Goal: Task Accomplishment & Management: Complete application form

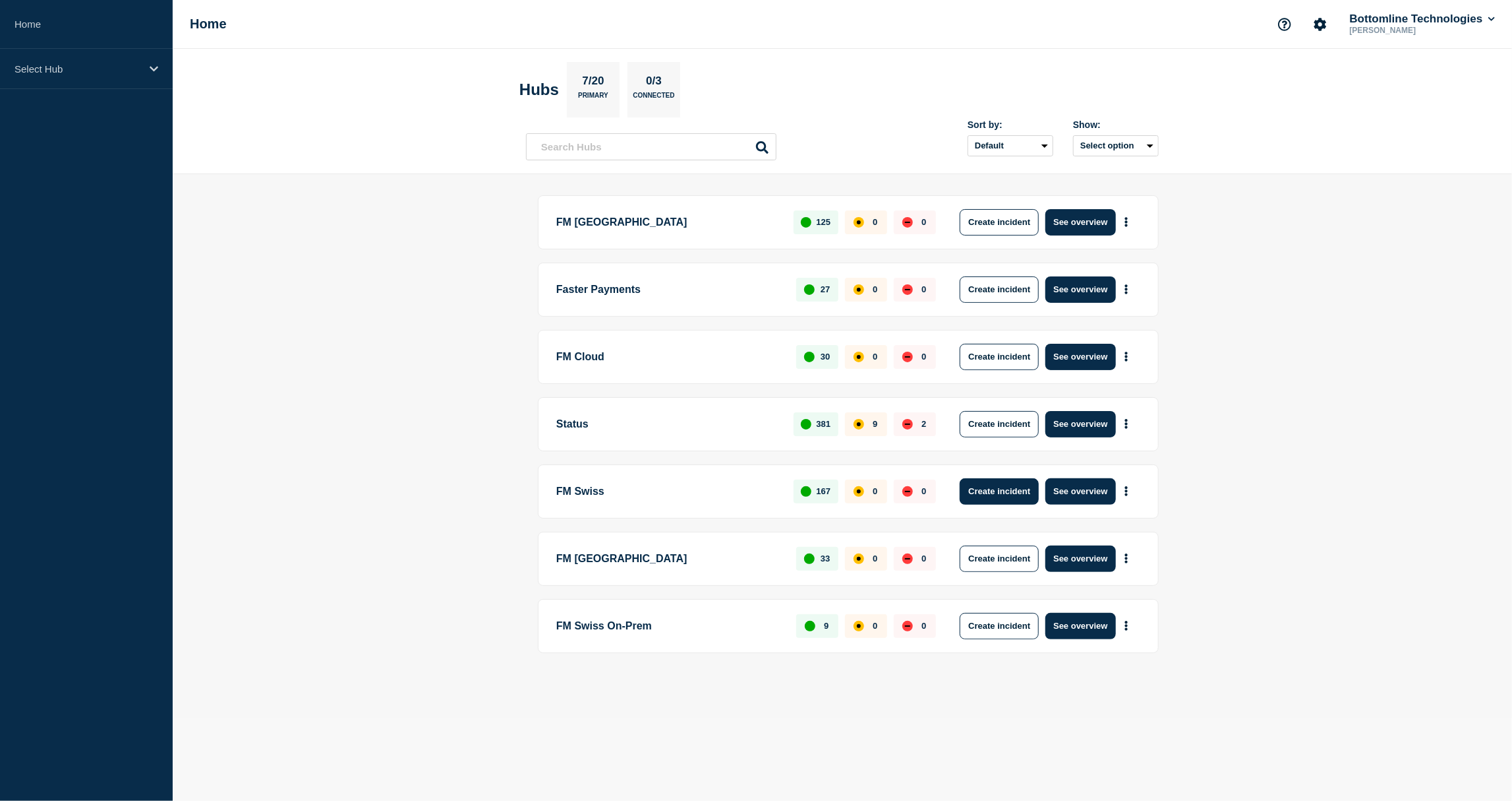
click at [985, 494] on button "Create incident" at bounding box center [999, 491] width 79 height 26
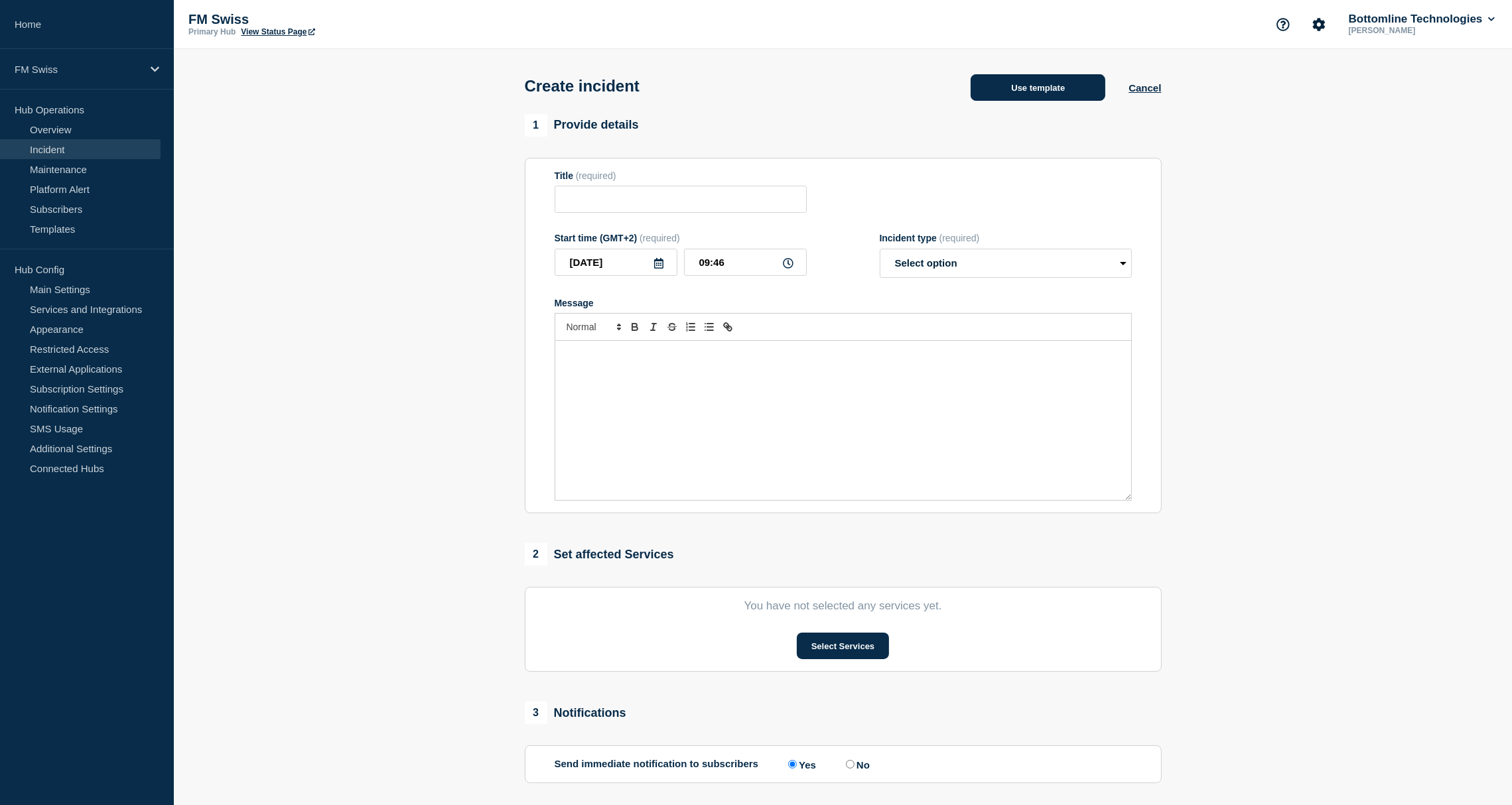
click at [1012, 94] on button "Use template" at bounding box center [1038, 87] width 135 height 26
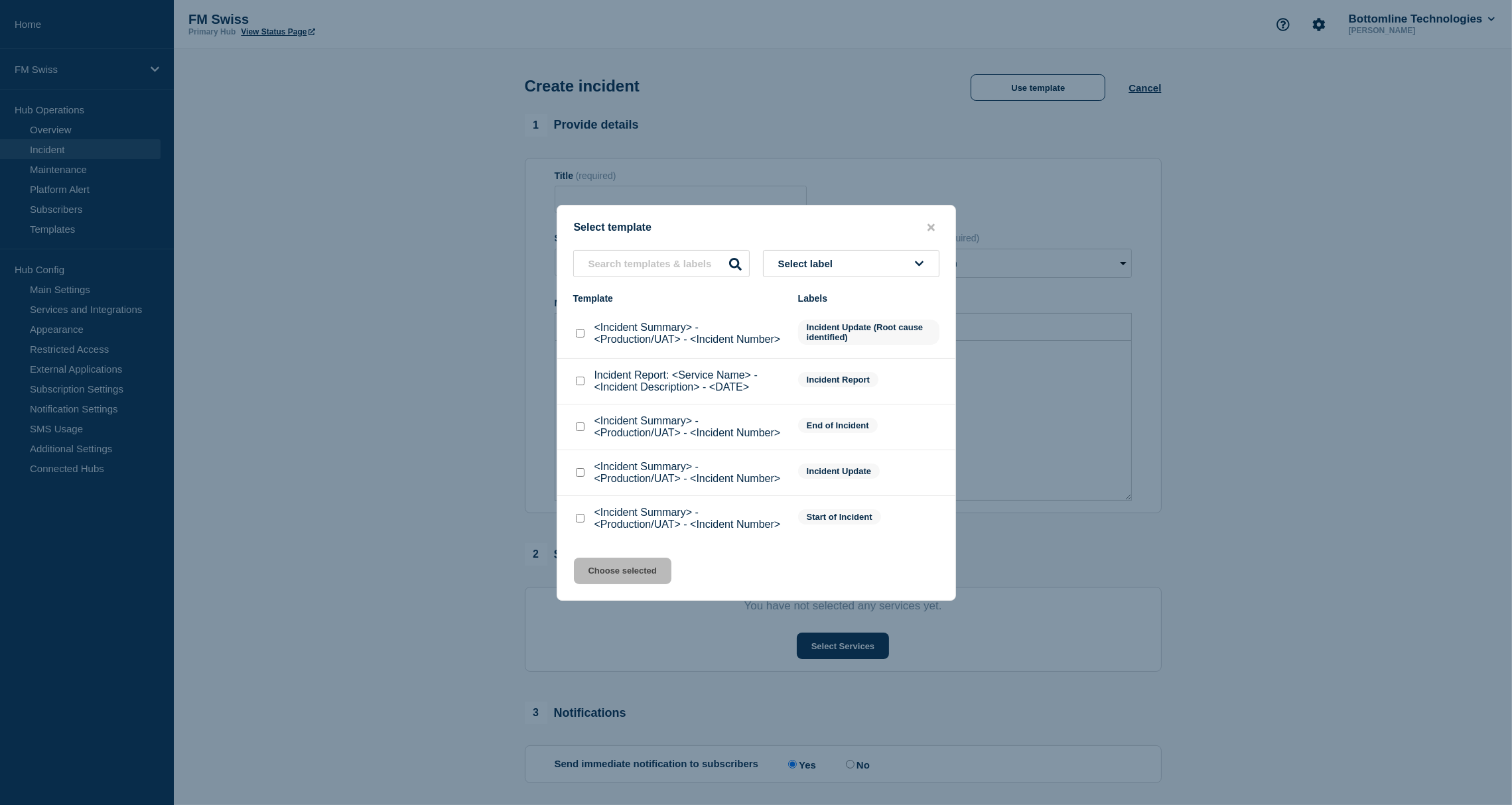
scroll to position [67, 0]
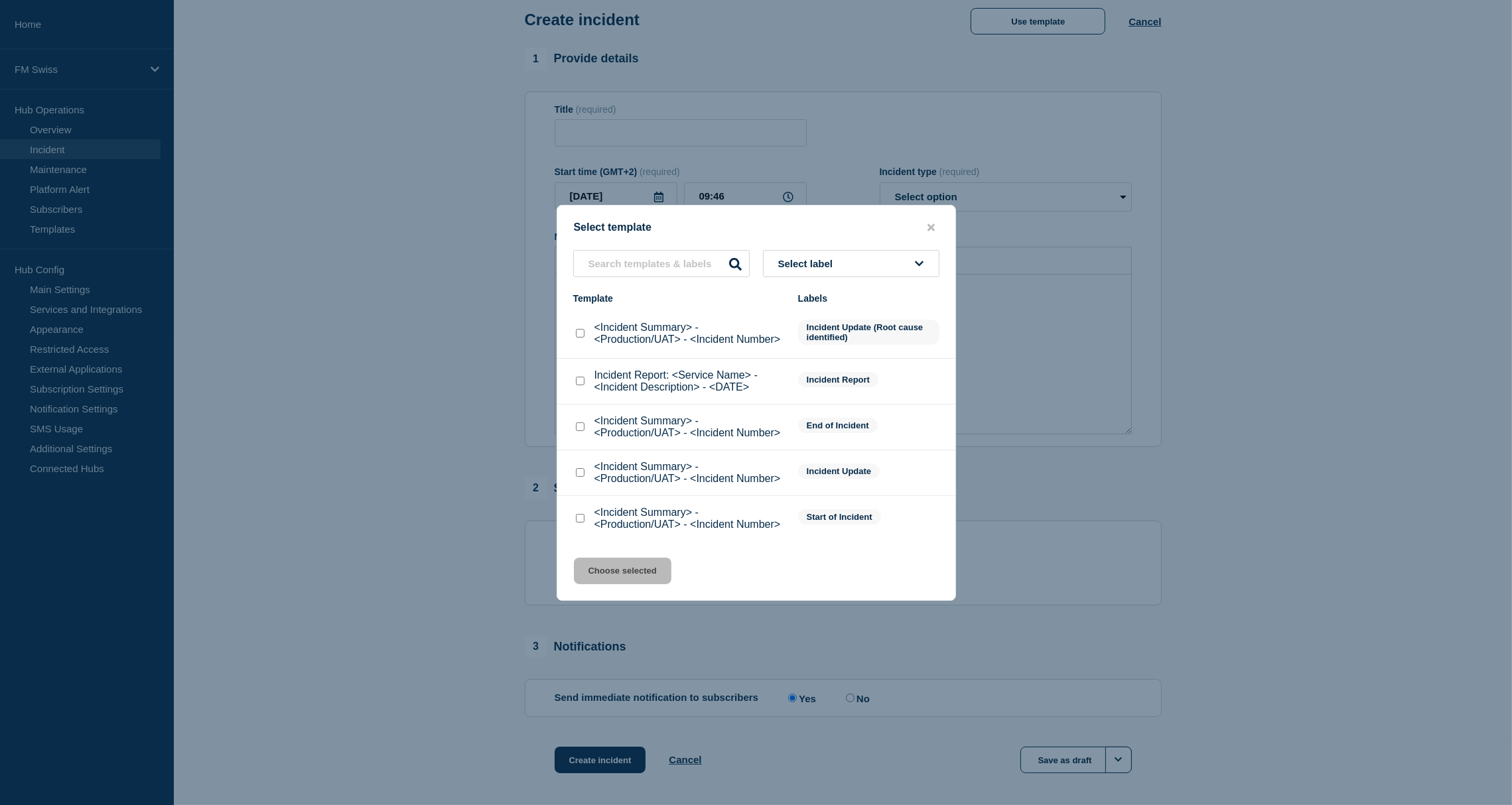
click at [582, 518] on input "<Incident Summary> - <Production/UAT> - <Incident Number> checkbox" at bounding box center [580, 518] width 9 height 9
checkbox input "true"
click at [602, 562] on button "Choose selected" at bounding box center [622, 570] width 97 height 26
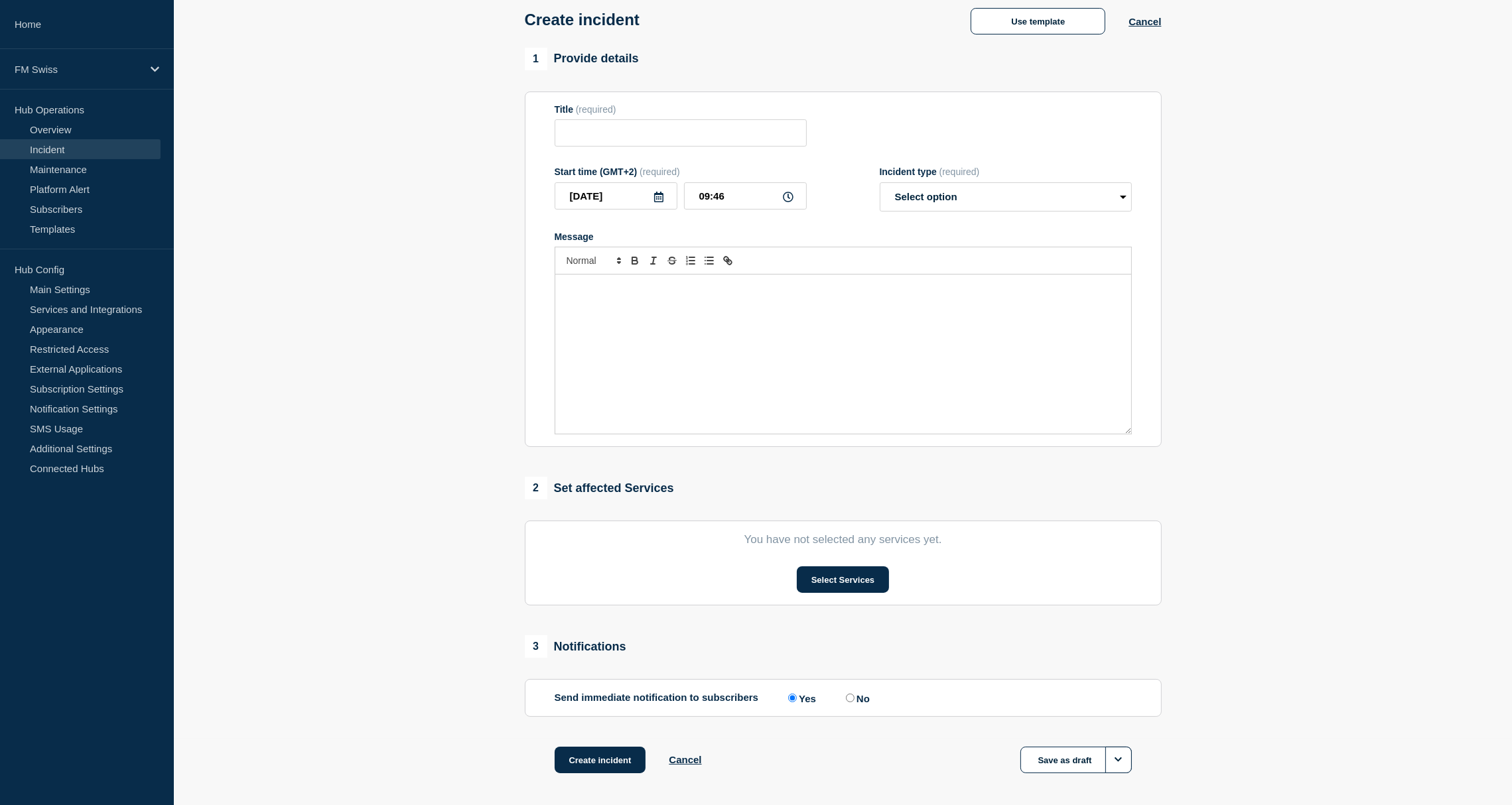
type input "<Incident Summary> - <Production/UAT> - <Incident Number>"
select select "identified"
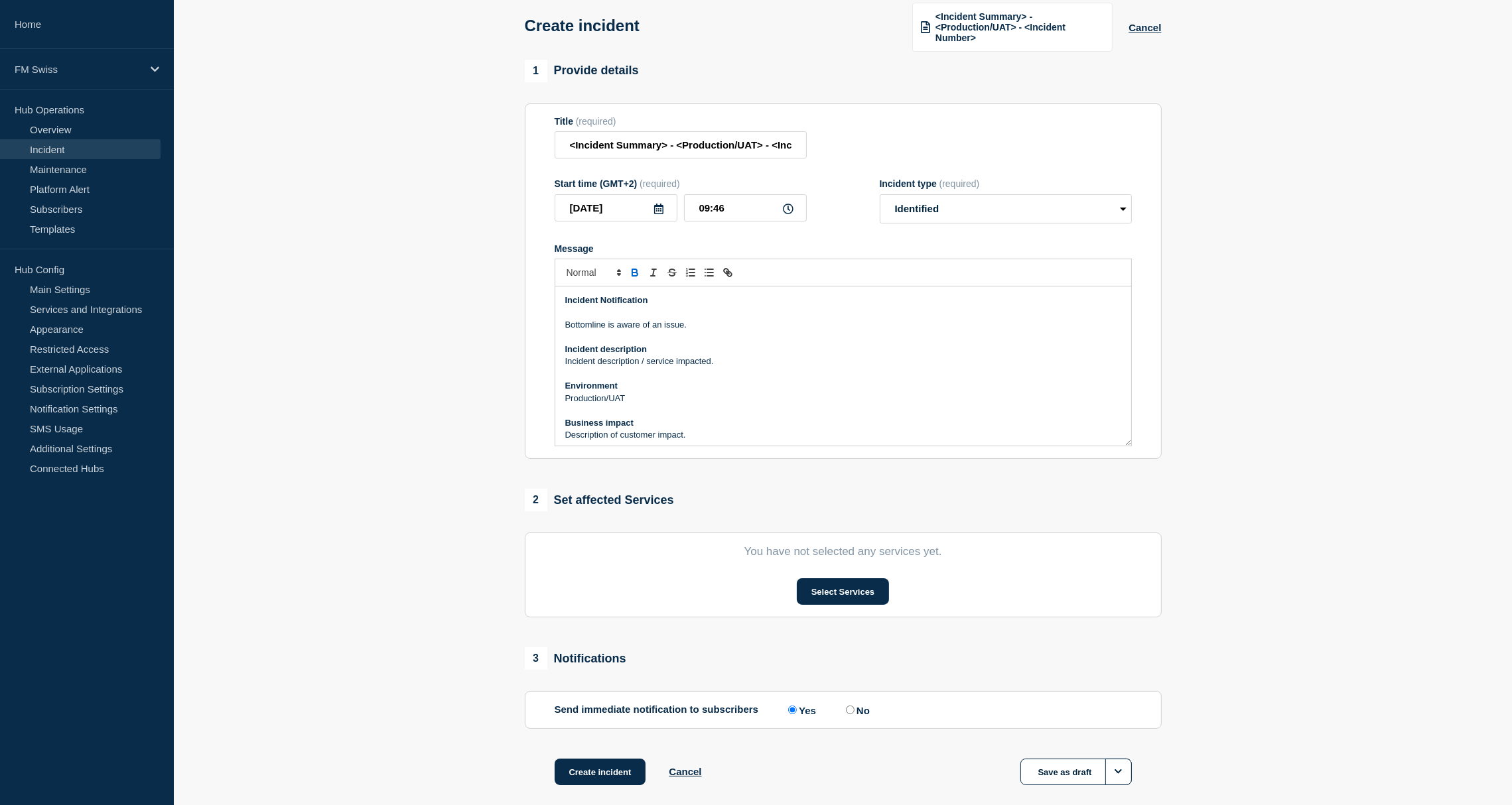
scroll to position [76, 0]
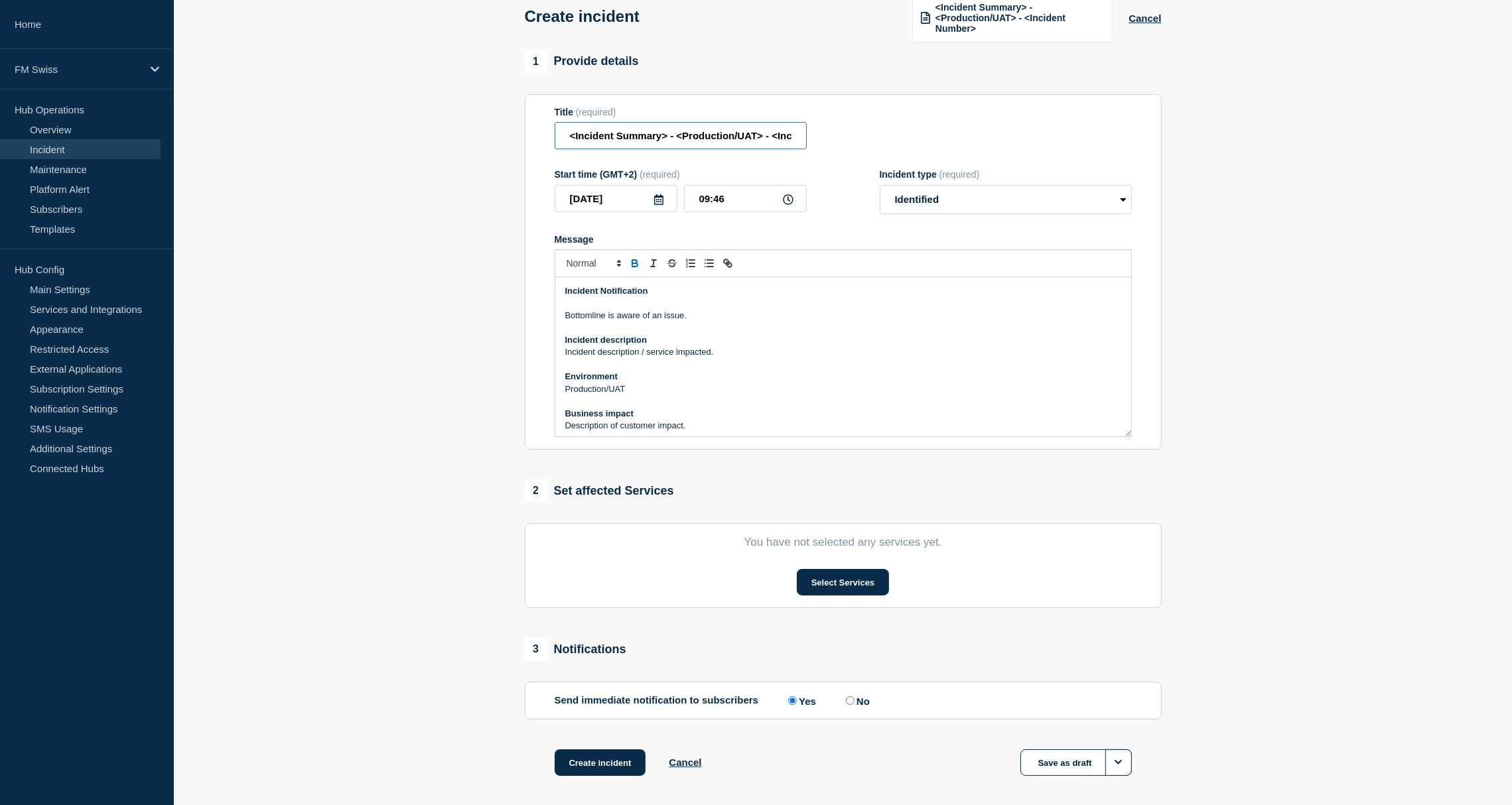
click at [663, 136] on input "<Incident Summary> - <Production/UAT> - <Incident Number>" at bounding box center [680, 136] width 252 height 27
drag, startPoint x: 665, startPoint y: 136, endPoint x: 538, endPoint y: 136, distance: 127.0
click at [538, 135] on section "Title (required) <Incident Summary> - <Production/UAT> - <Incident Number> Star…" at bounding box center [843, 271] width 637 height 356
type input "Emergency restart of SWIFT Connection - Production"
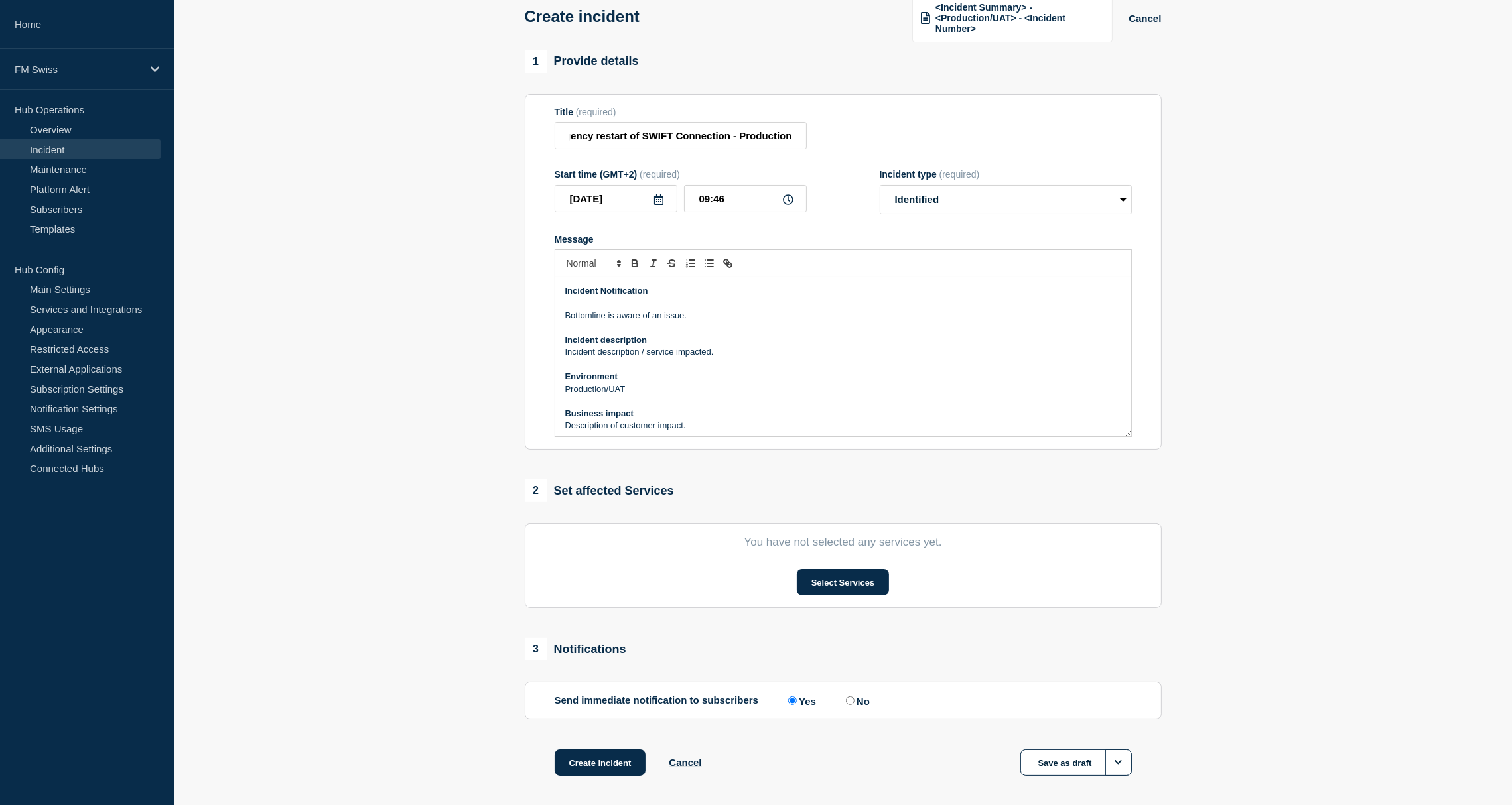
click at [714, 320] on p "Bottomline is aware of an issue." at bounding box center [842, 316] width 555 height 12
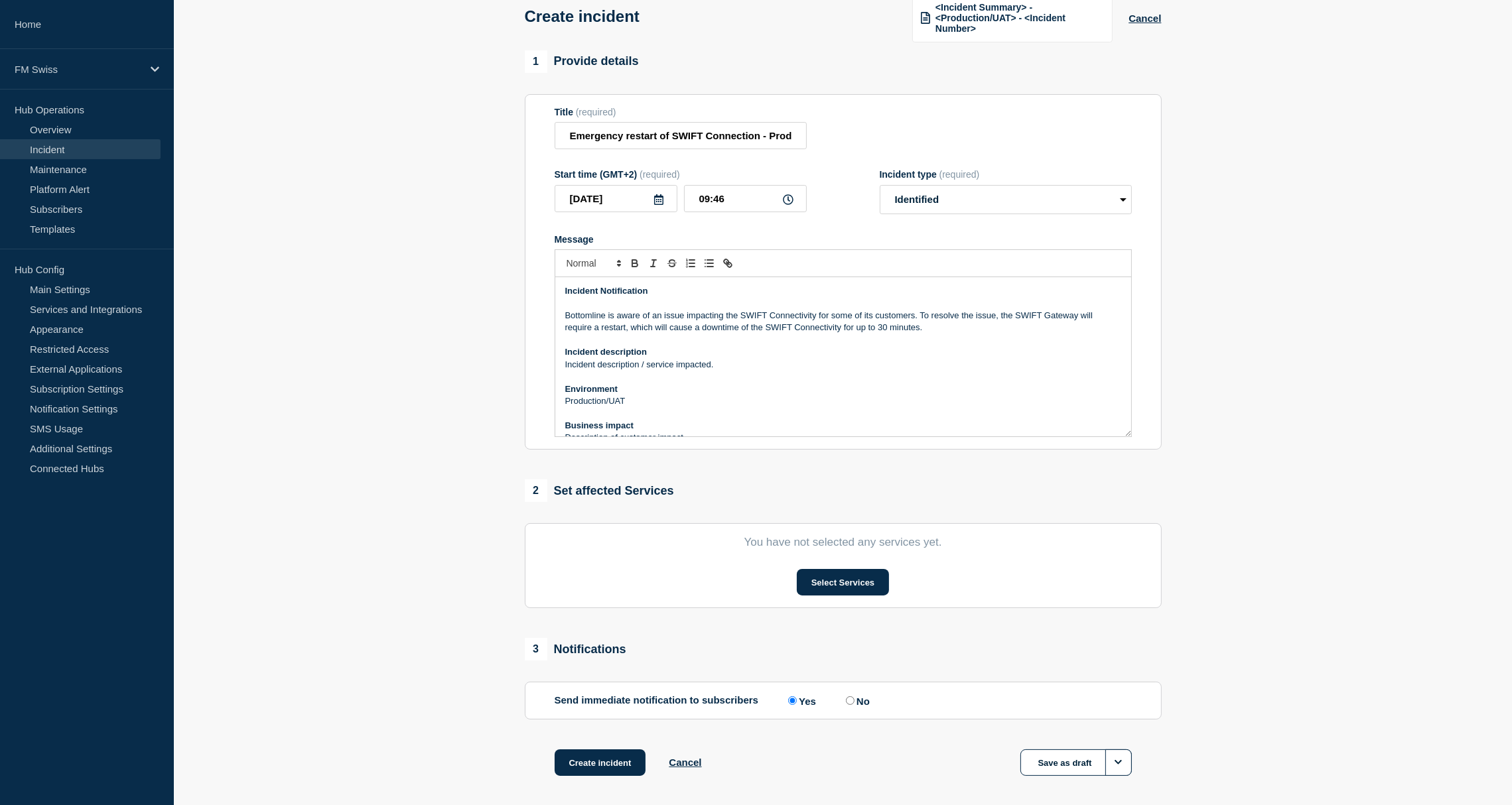
click at [578, 369] on p "Incident description / service impacted." at bounding box center [842, 365] width 555 height 12
drag, startPoint x: 578, startPoint y: 369, endPoint x: 683, endPoint y: 371, distance: 105.0
click at [683, 371] on p "Incident description / service impacted." at bounding box center [842, 365] width 555 height 12
click at [717, 320] on p "Bottomline is aware of an issue impacting the SWIFT Connectivity for some of it…" at bounding box center [842, 321] width 555 height 25
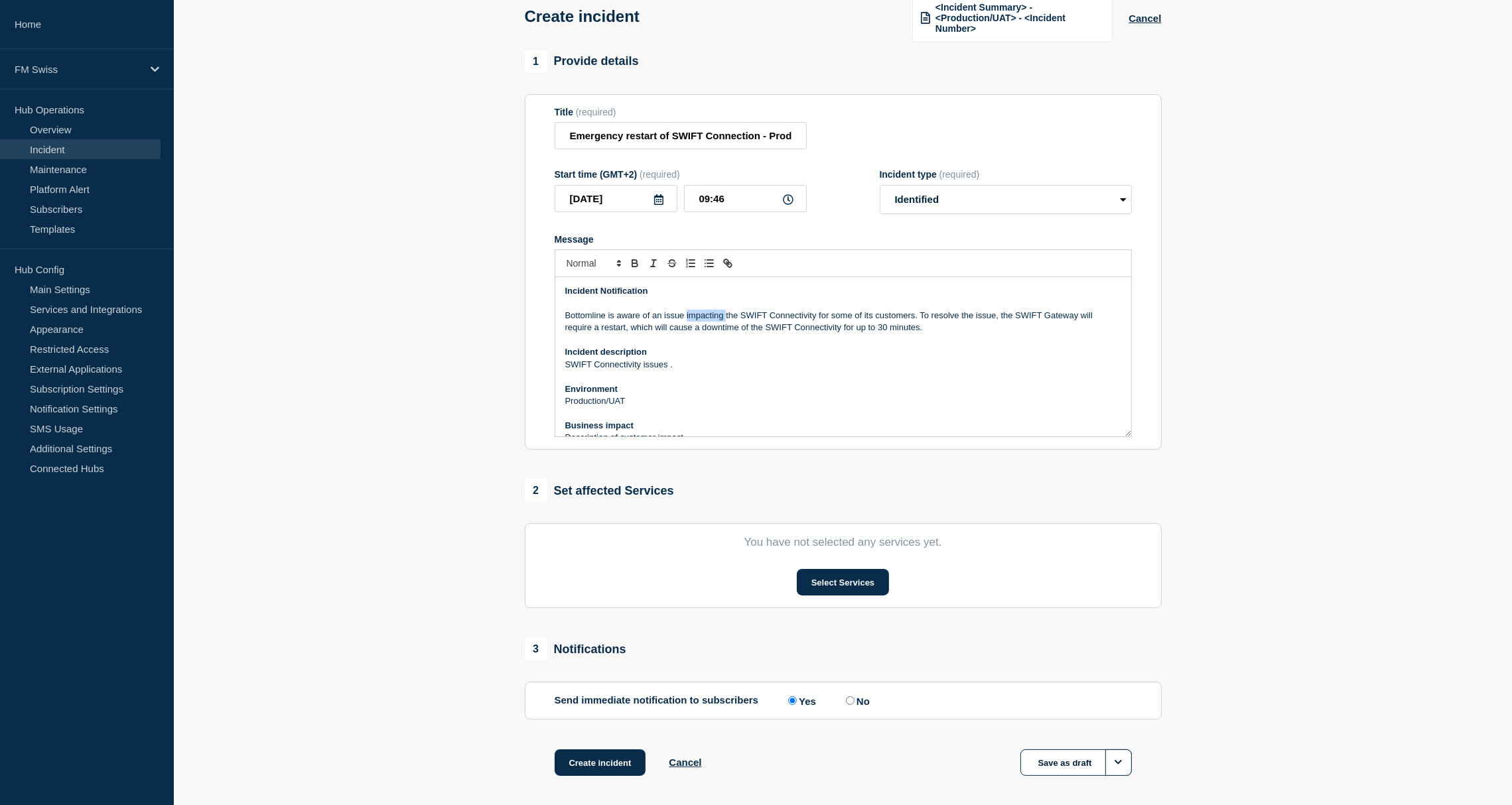
copy p "impacting"
click at [703, 383] on p "Message" at bounding box center [842, 377] width 555 height 12
click at [695, 373] on p "Message" at bounding box center [842, 377] width 555 height 12
click at [683, 368] on p "SWIFT Connectivity issues ." at bounding box center [842, 365] width 555 height 12
click at [844, 319] on p "Bottomline is aware of an issue impacting the SWIFT Connectivity for some of it…" at bounding box center [842, 321] width 555 height 25
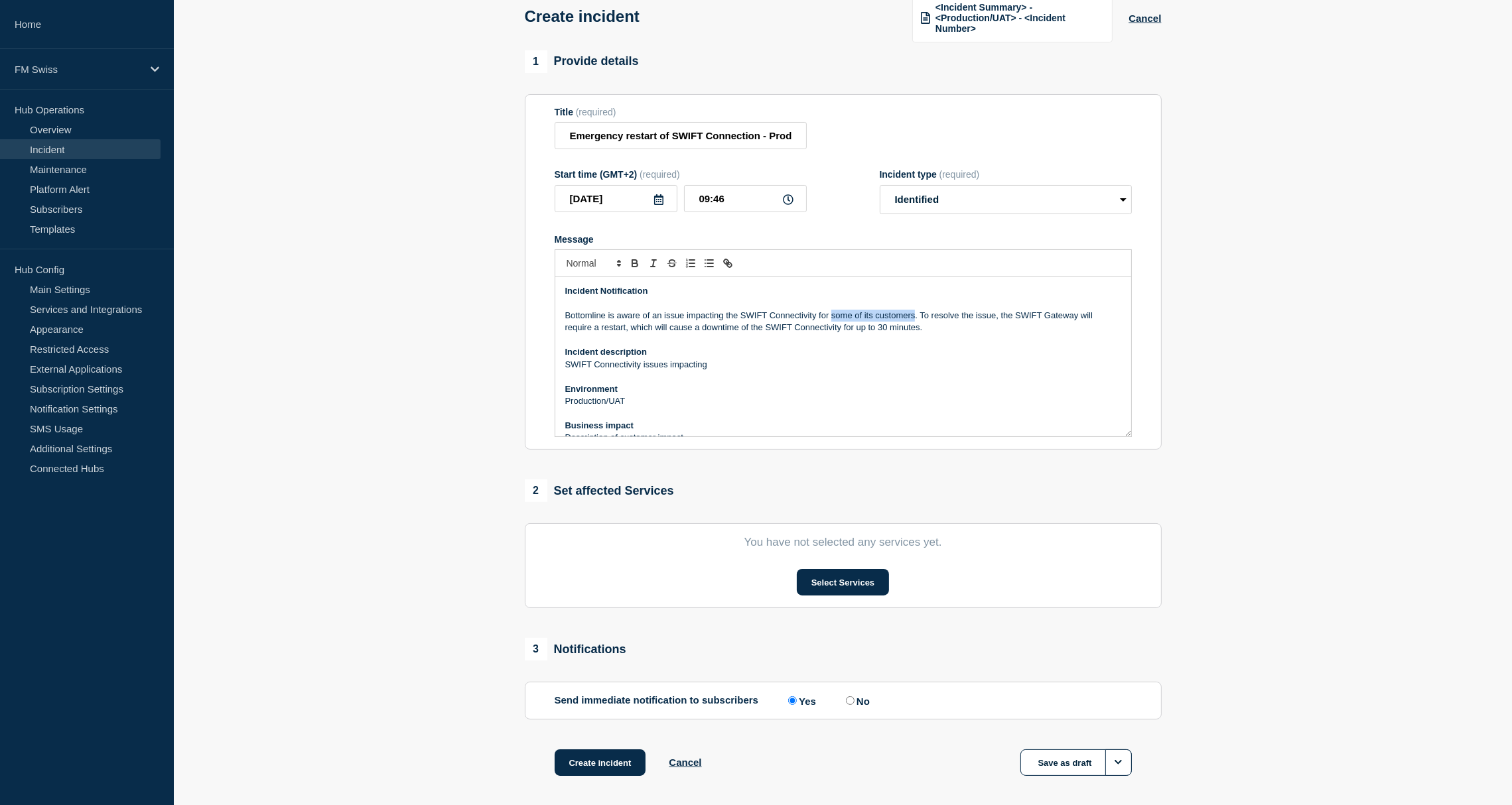
drag, startPoint x: 844, startPoint y: 319, endPoint x: 880, endPoint y: 319, distance: 36.0
click at [880, 319] on p "Bottomline is aware of an issue impacting the SWIFT Connectivity for some of it…" at bounding box center [842, 321] width 555 height 25
copy p "some of its customers"
click at [753, 365] on p "SWIFT Connectivity issues impacting" at bounding box center [842, 365] width 555 height 12
click at [615, 403] on p "Production/UAT" at bounding box center [842, 401] width 555 height 12
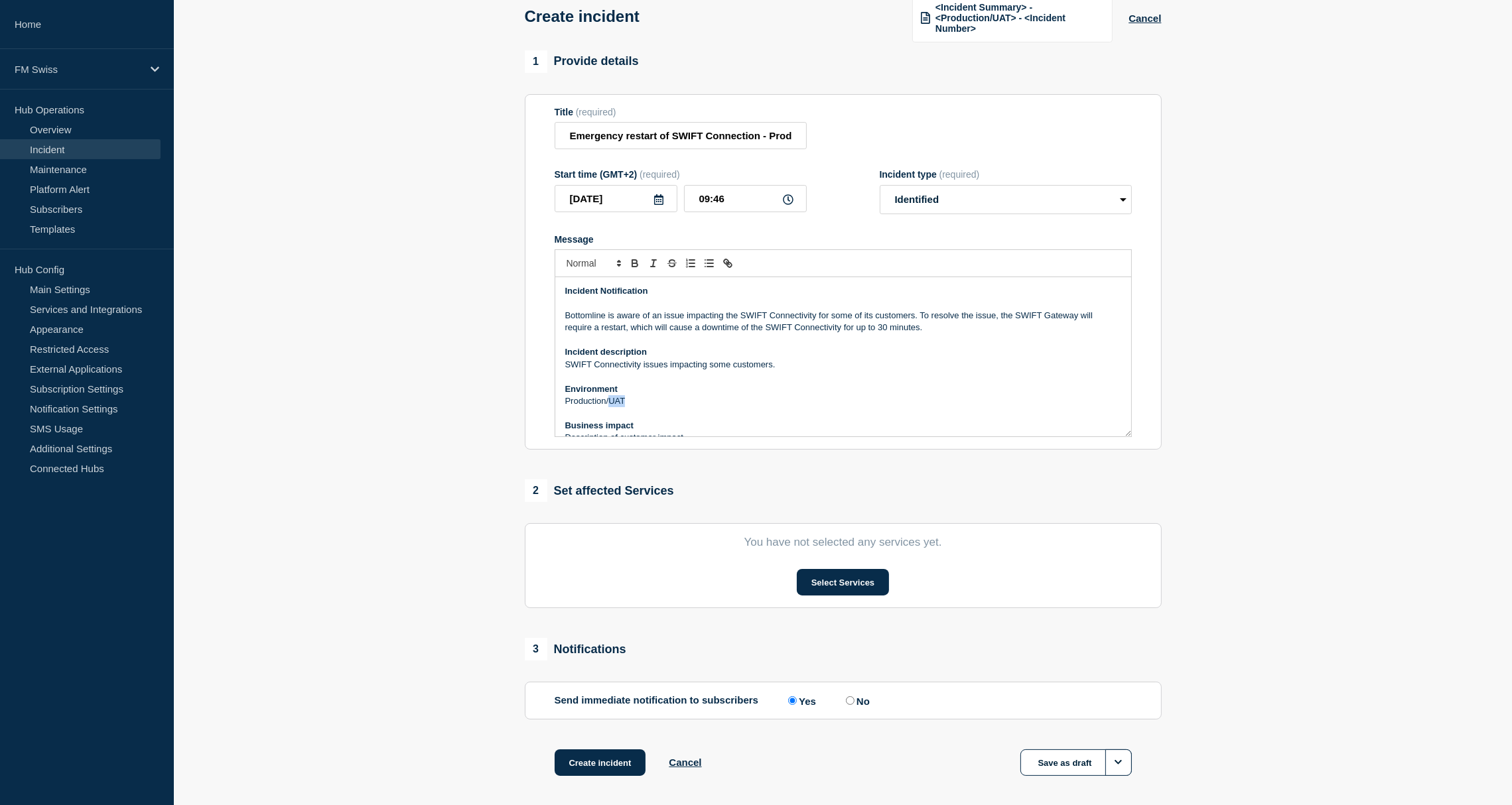
click at [615, 403] on p "Production/UAT" at bounding box center [842, 401] width 555 height 12
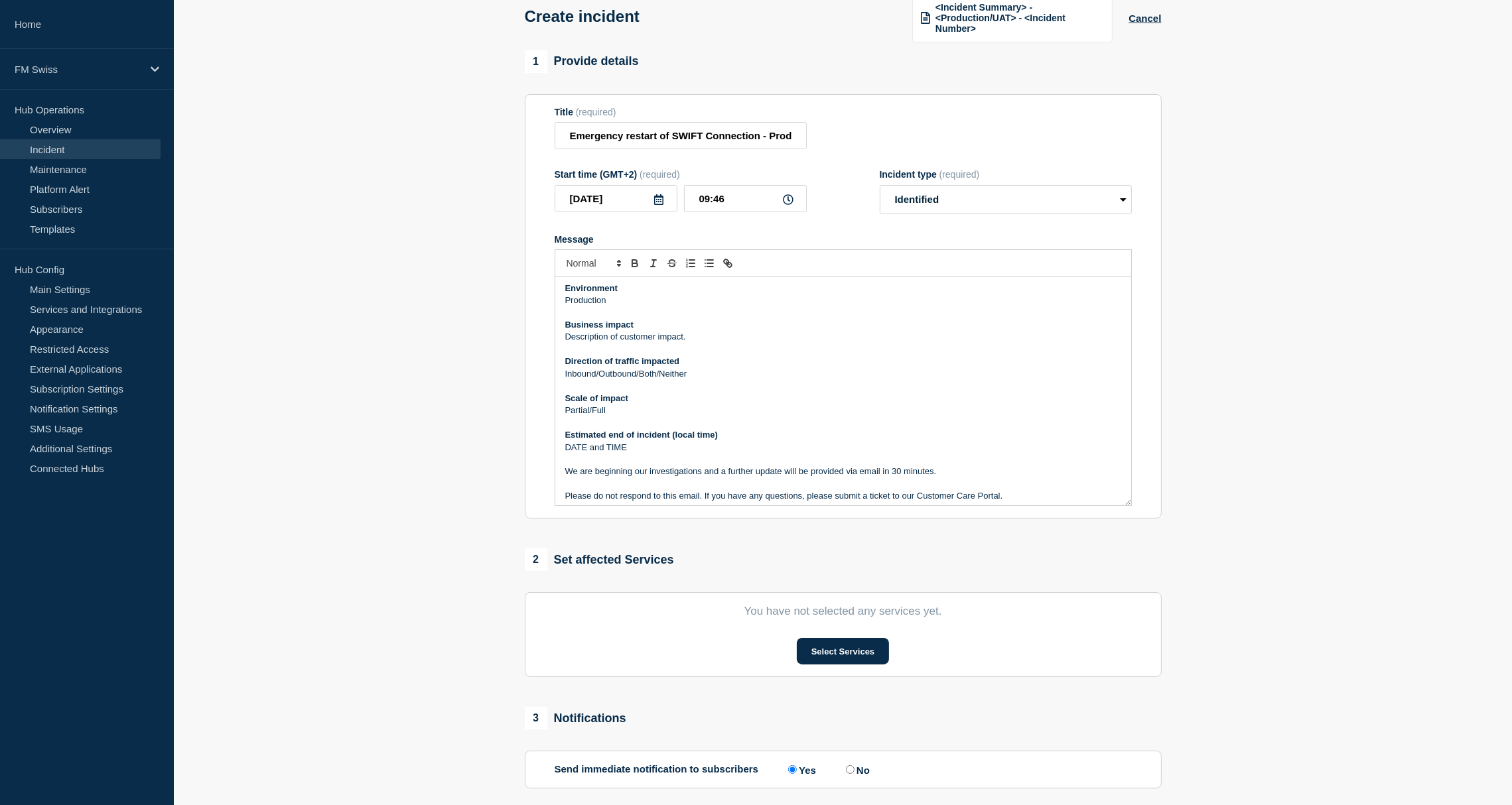
scroll to position [101, 0]
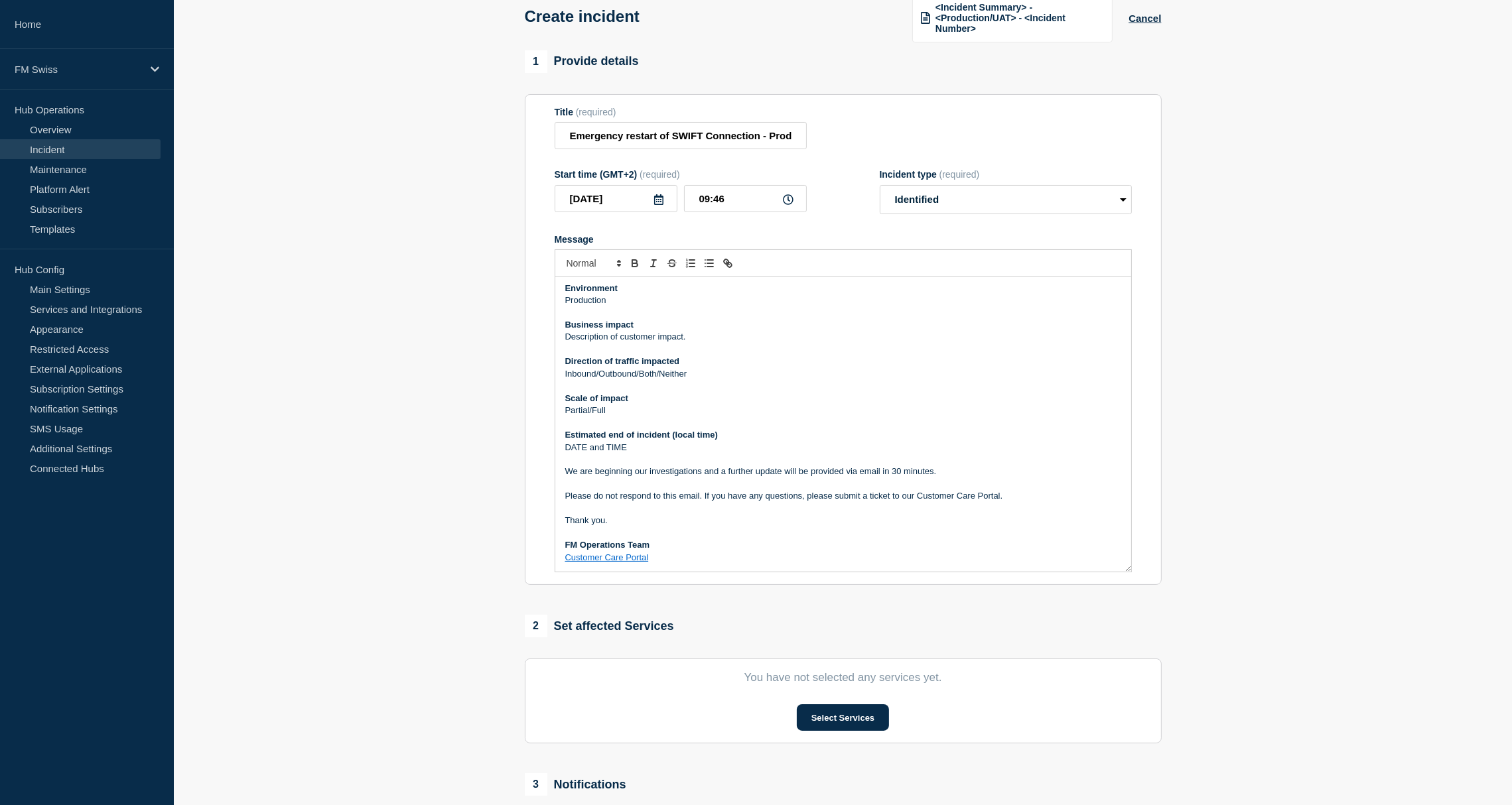
drag, startPoint x: 1125, startPoint y: 434, endPoint x: 1143, endPoint y: 570, distance: 137.2
click at [1143, 570] on section "Title (required) Emergency restart of SWIFT Connection - Production Start time …" at bounding box center [843, 339] width 637 height 491
click at [619, 362] on strong "Direction of traffic impacted" at bounding box center [622, 361] width 114 height 10
drag, startPoint x: 619, startPoint y: 362, endPoint x: 624, endPoint y: 377, distance: 15.8
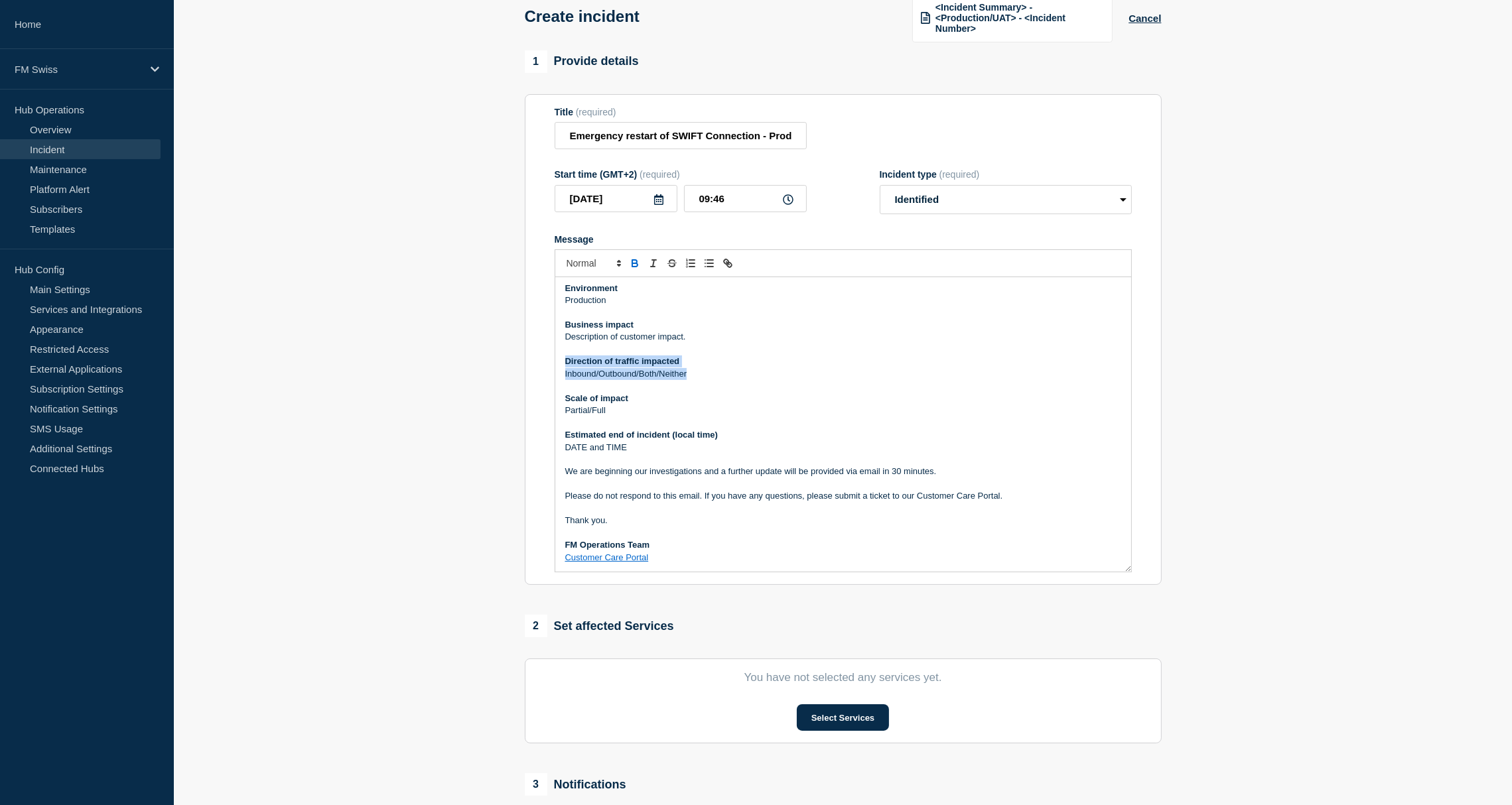
click at [624, 377] on div "Incident Notification Bottomline is aware of an issue impacting the SWIFT Conne…" at bounding box center [843, 424] width 576 height 294
click at [602, 412] on p "Partial/Full" at bounding box center [842, 411] width 555 height 12
click at [571, 454] on p "DATE and TIME" at bounding box center [842, 448] width 555 height 12
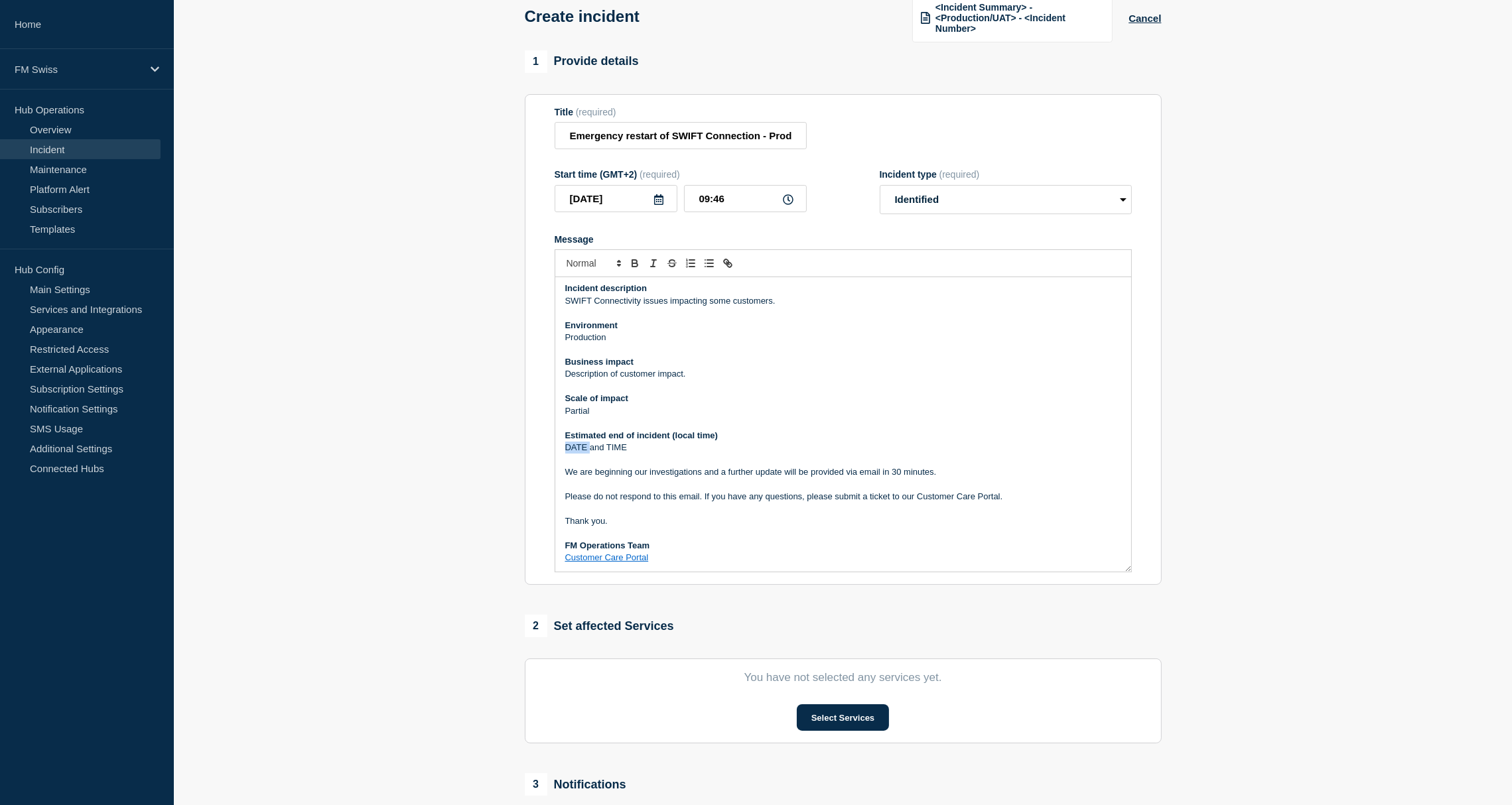
click at [571, 454] on p "DATE and TIME" at bounding box center [842, 448] width 555 height 12
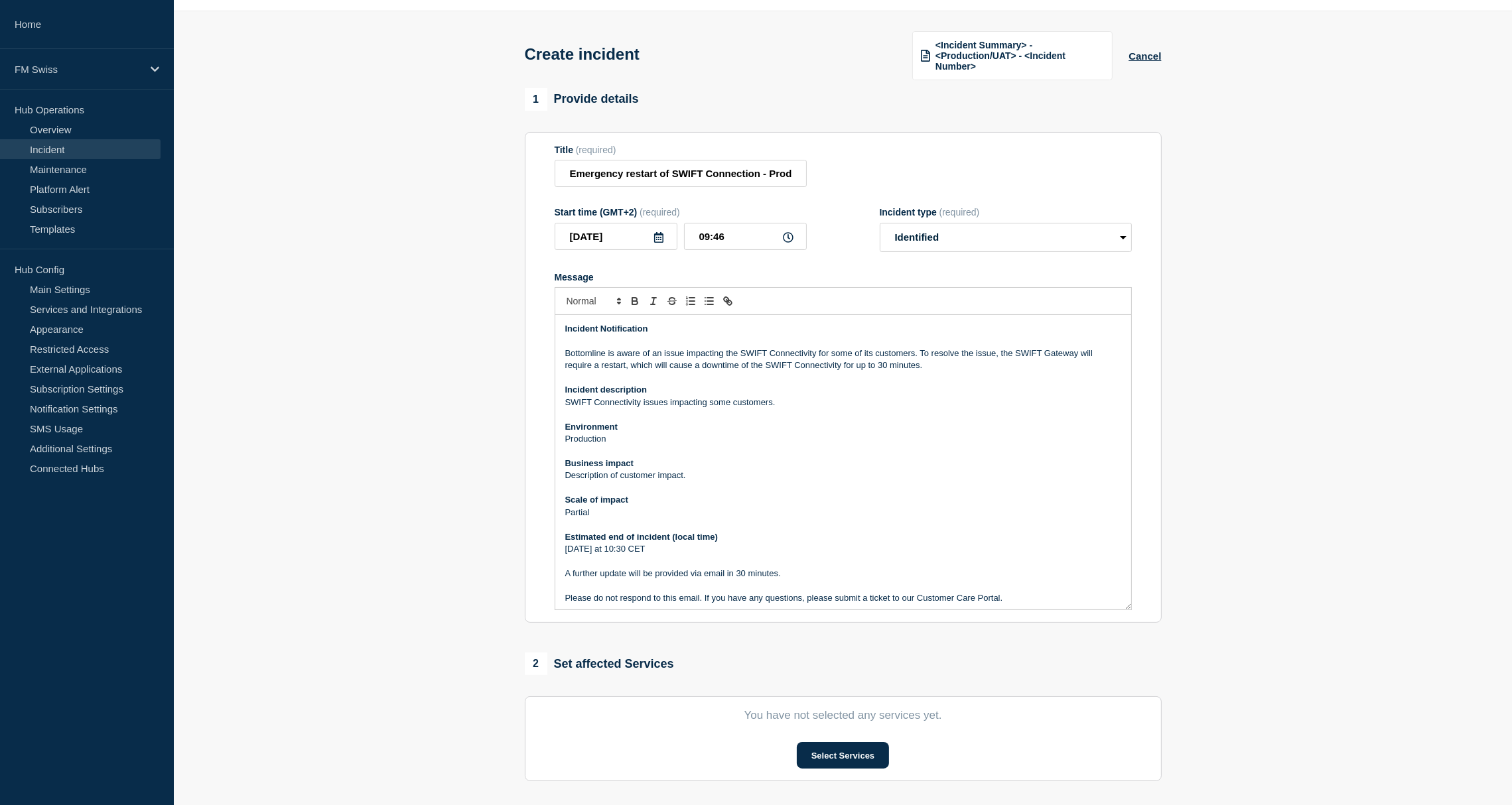
scroll to position [0, 0]
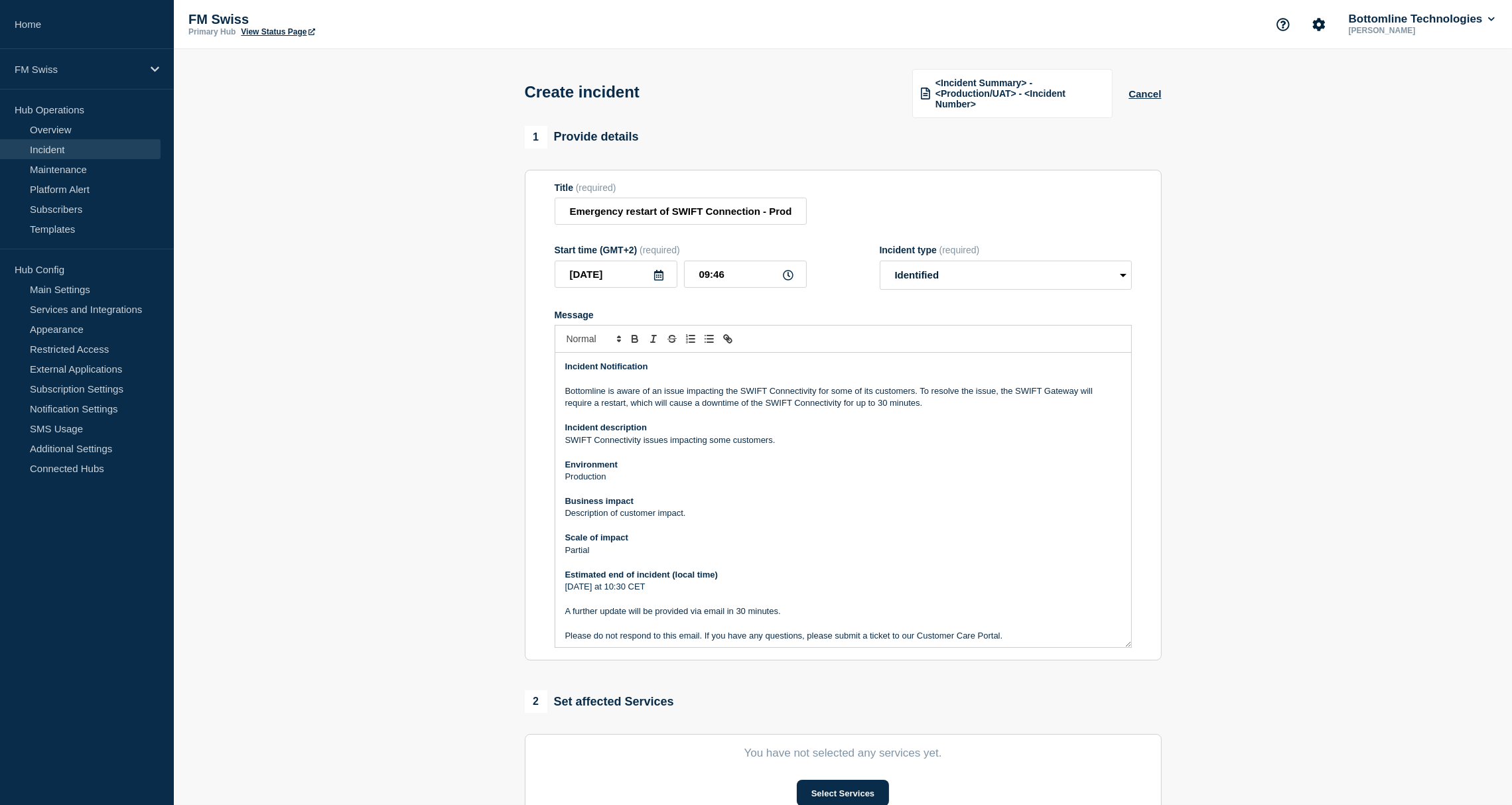
click at [939, 404] on p "Bottomline is aware of an issue impacting the SWIFT Connectivity for some of it…" at bounding box center [842, 397] width 555 height 25
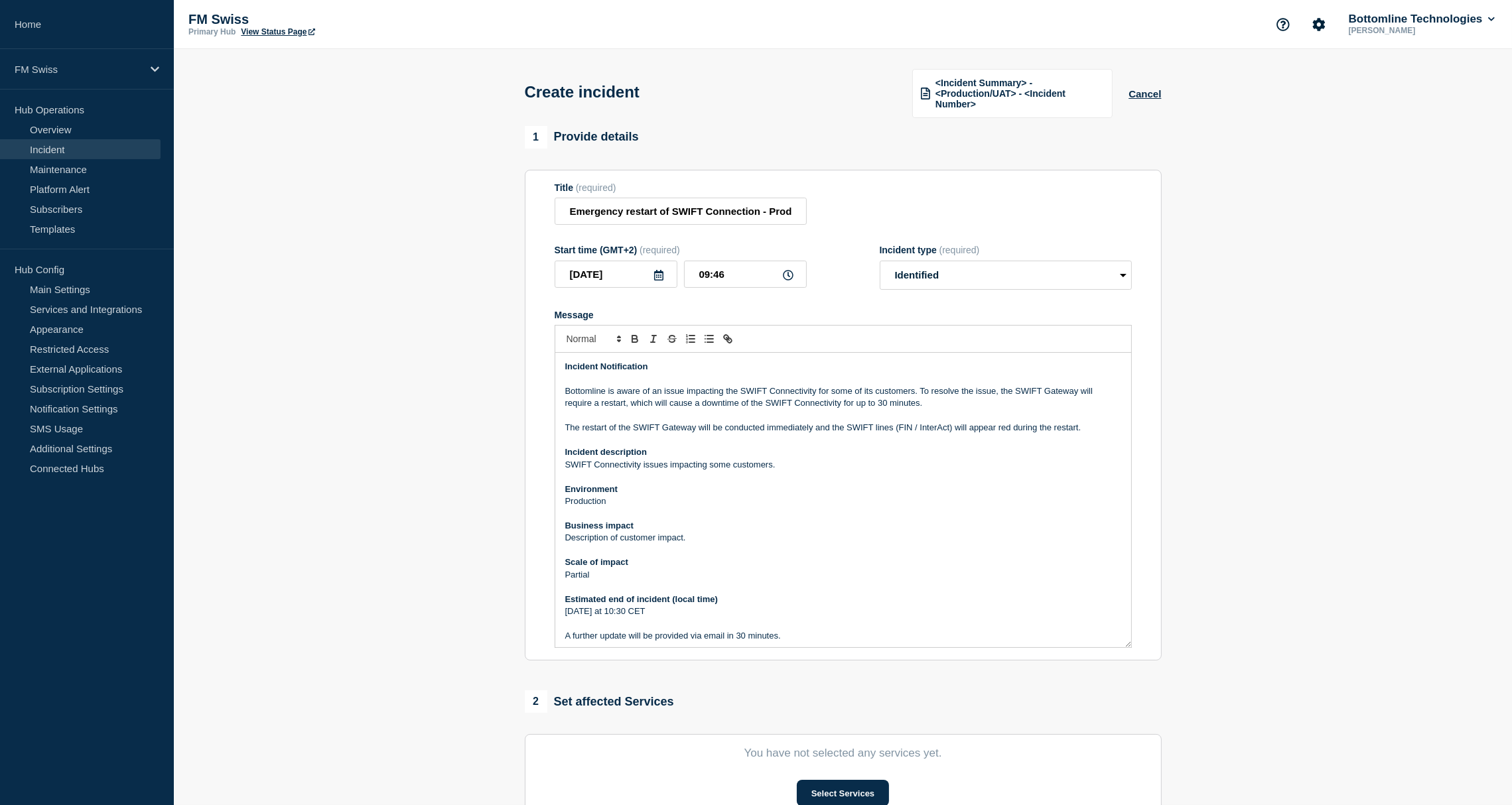
click at [800, 426] on p "The restart of the SWIFT Gateway will be conducted immediately and the SWIFT li…" at bounding box center [842, 427] width 555 height 12
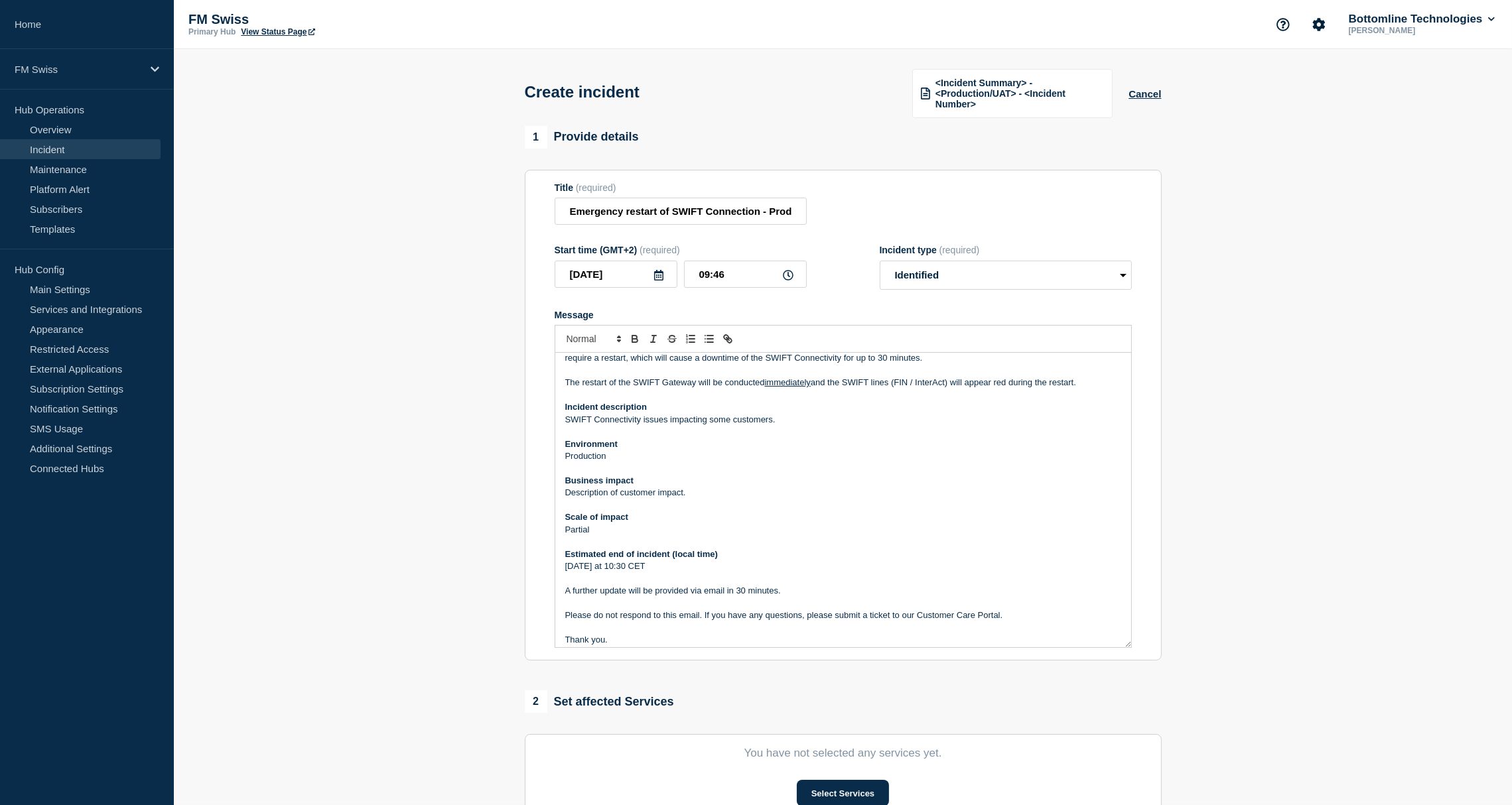
scroll to position [88, 0]
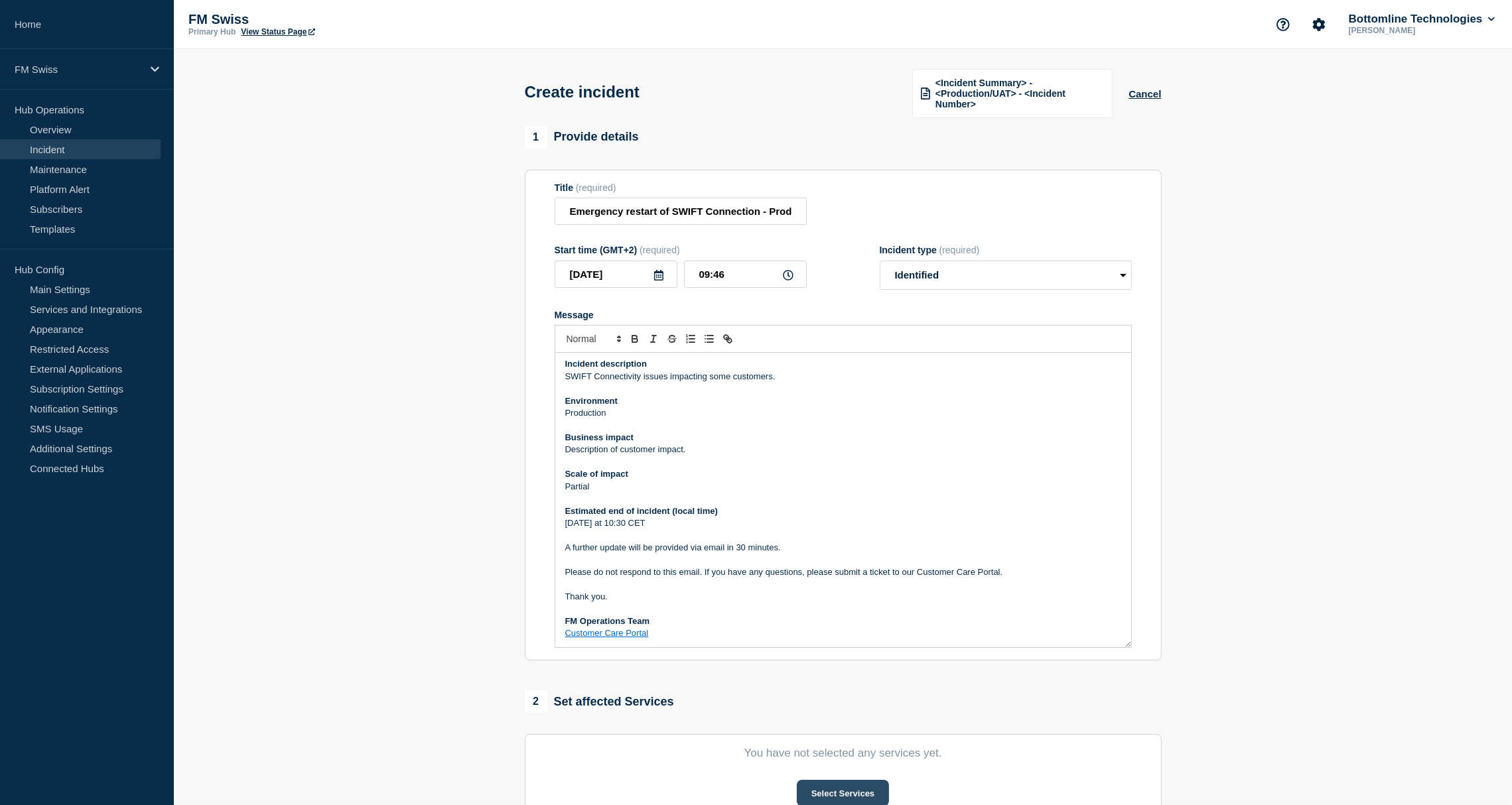
click at [833, 802] on button "Select Services" at bounding box center [843, 792] width 92 height 26
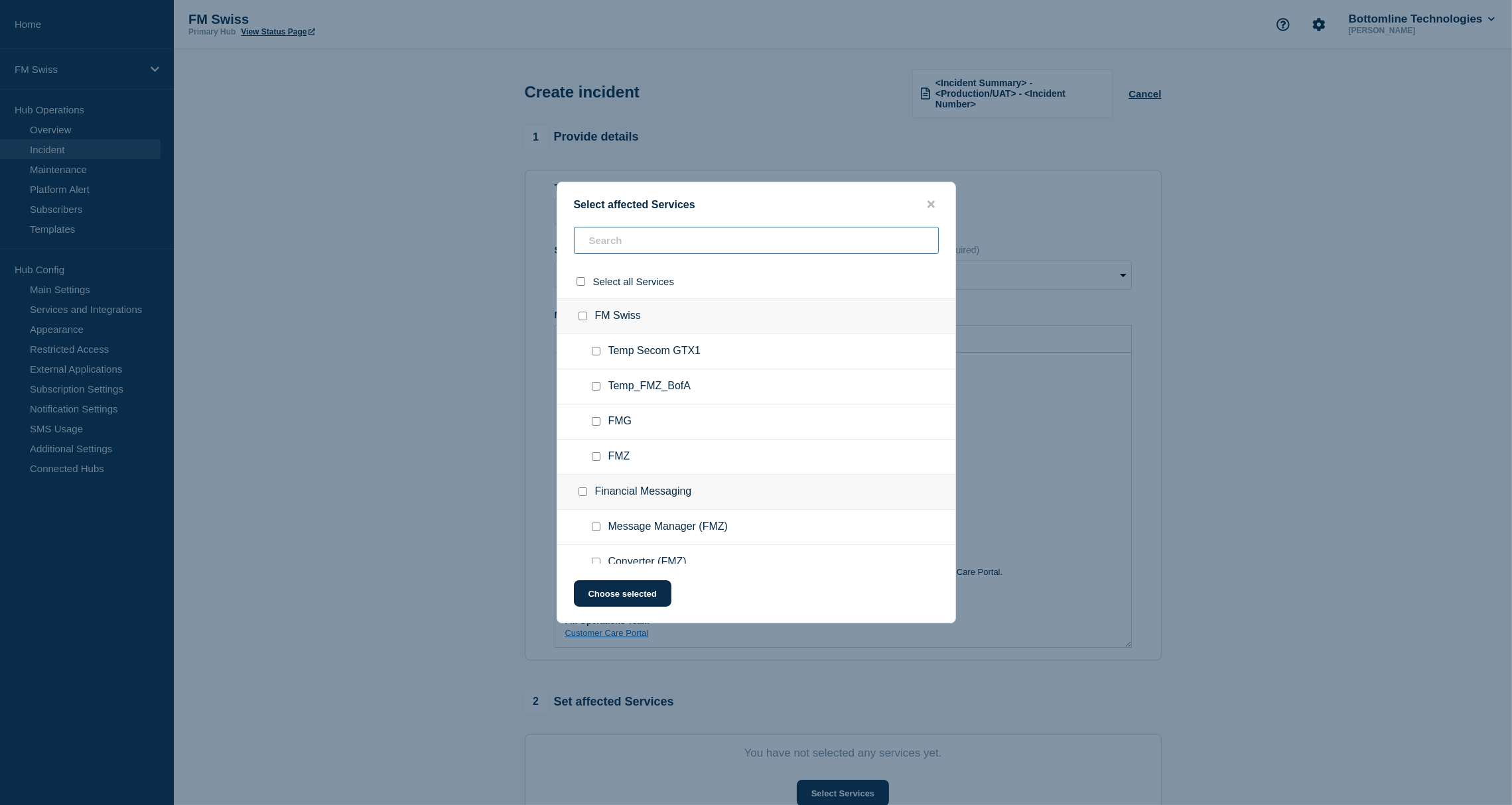
click at [640, 239] on input "text" at bounding box center [756, 240] width 365 height 27
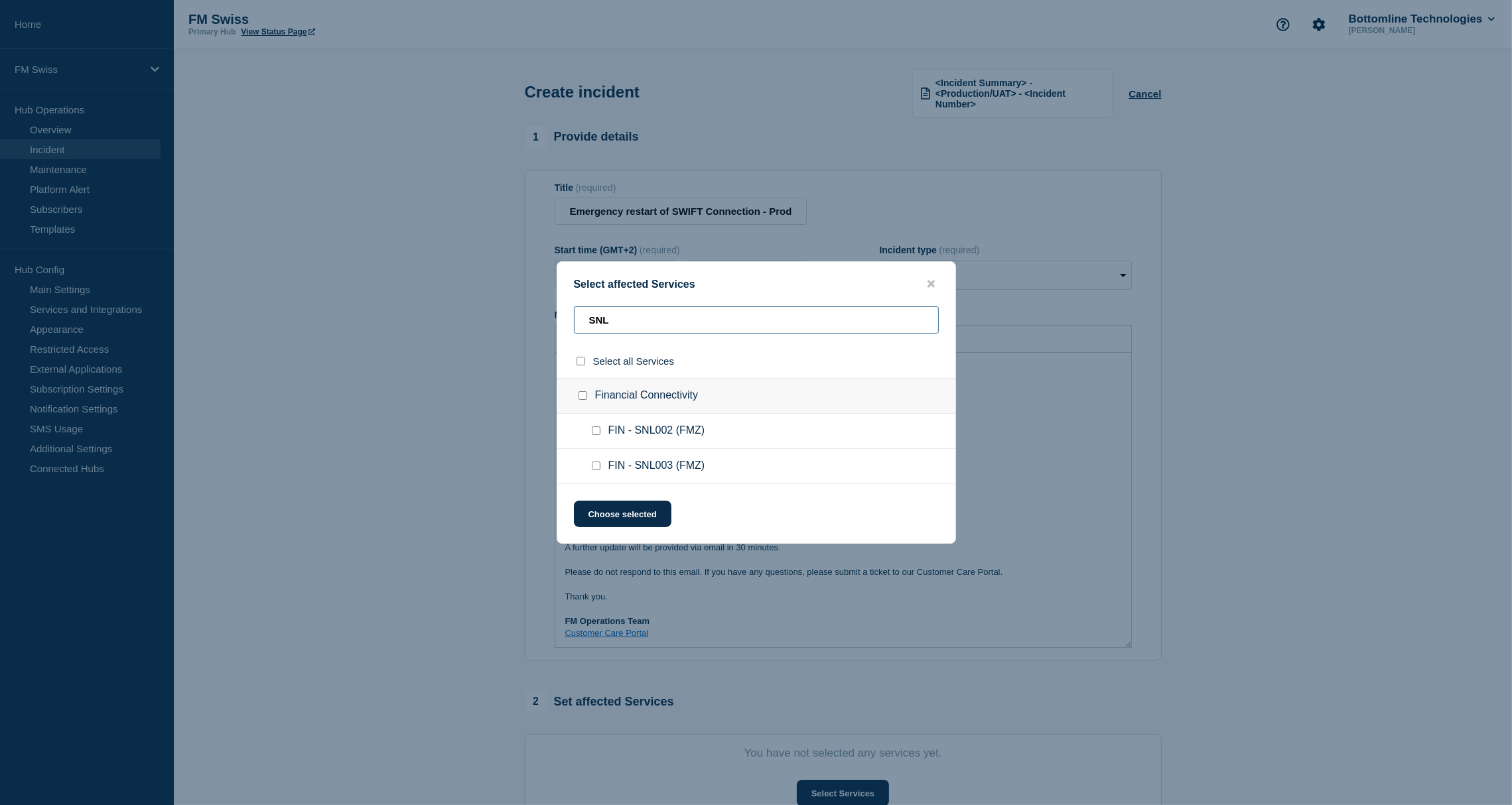
type input "SNL"
click at [649, 465] on span "FIN - SNL003 (FMZ)" at bounding box center [657, 466] width 97 height 14
click at [600, 467] on div at bounding box center [598, 466] width 20 height 14
click at [593, 469] on input "FIN - SNL003 (FMZ) checkbox" at bounding box center [596, 466] width 9 height 9
checkbox input "true"
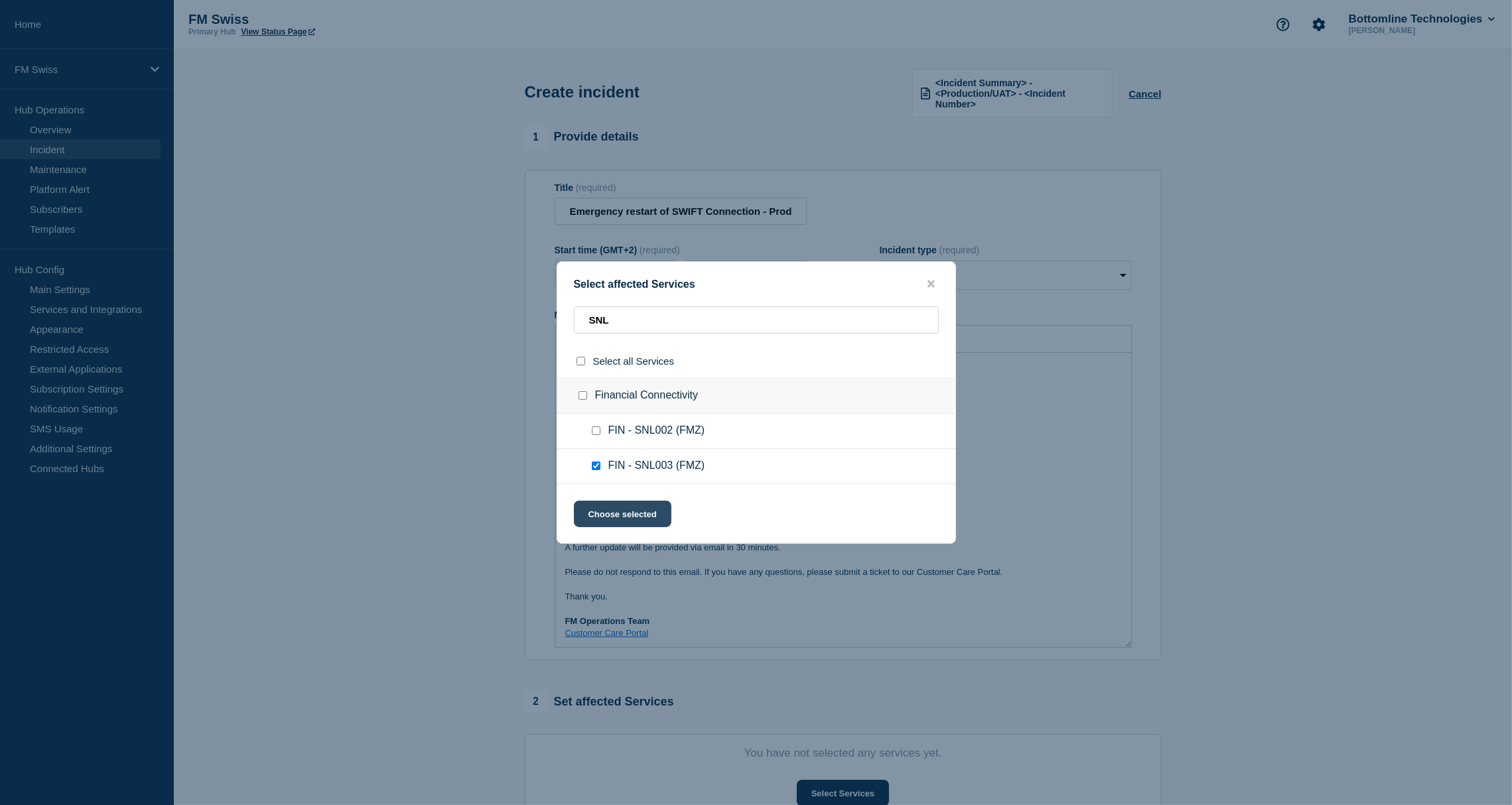
click at [631, 516] on button "Choose selected" at bounding box center [622, 513] width 97 height 26
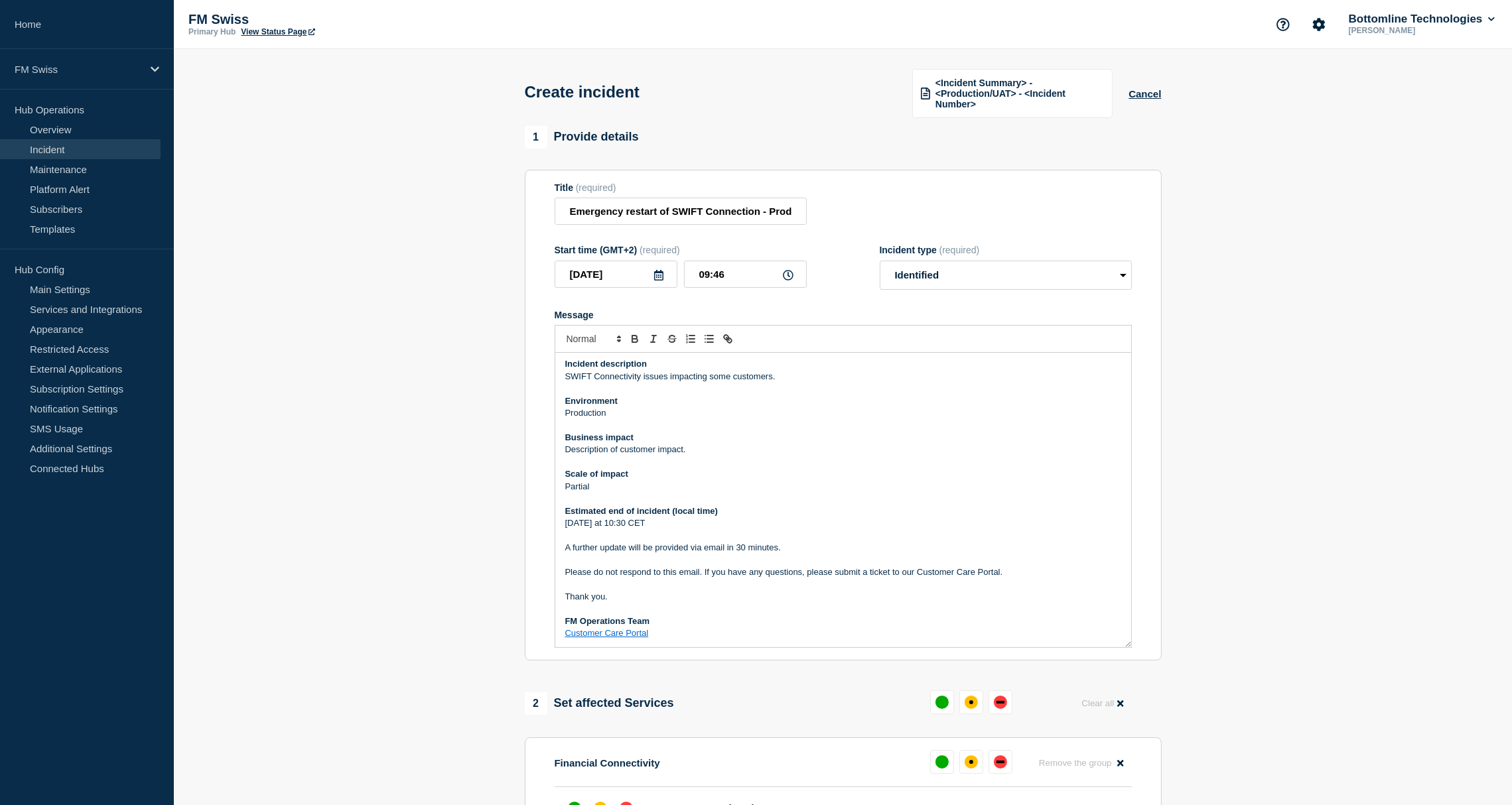
scroll to position [341, 0]
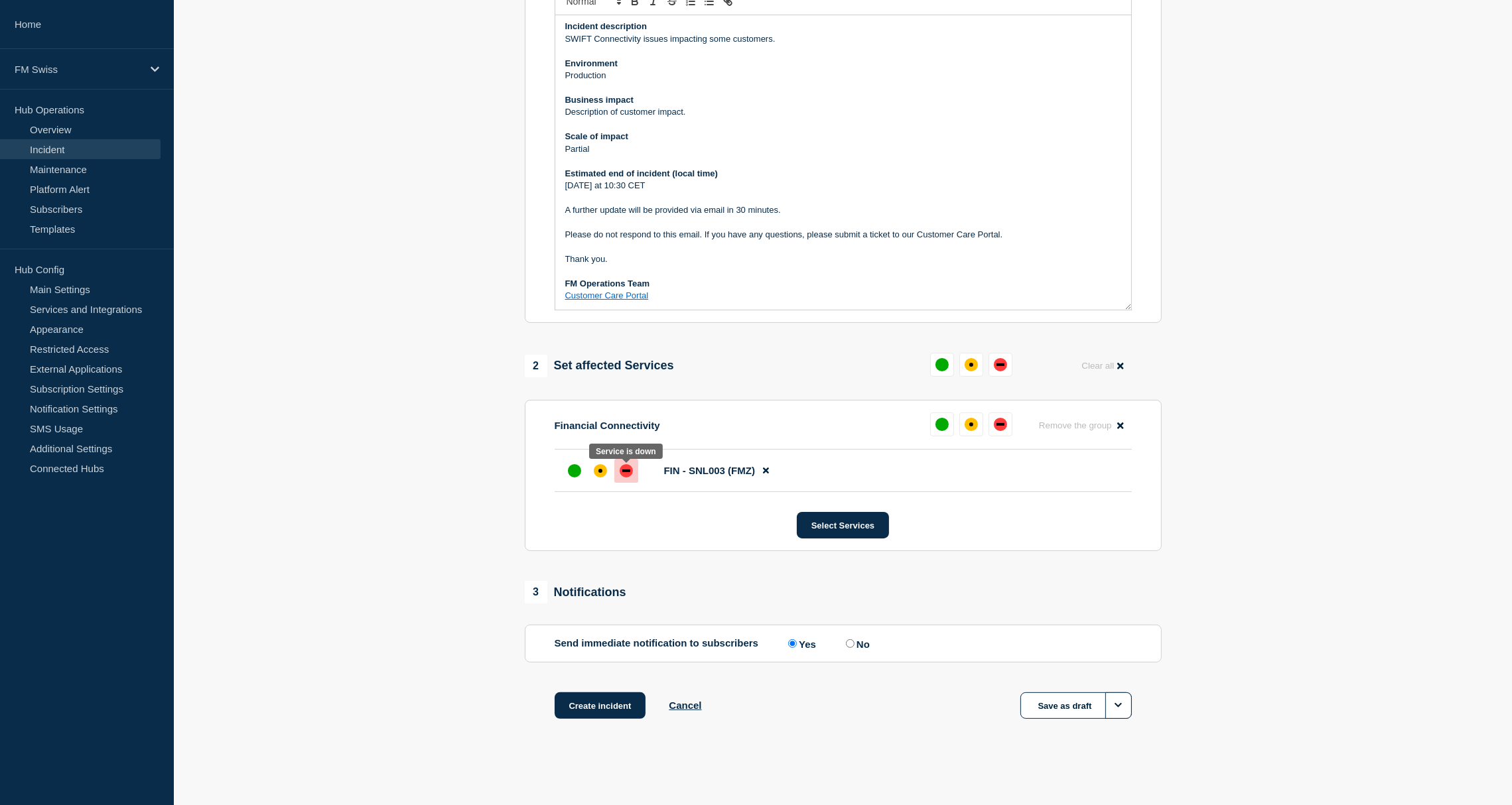
click at [629, 475] on div "down" at bounding box center [626, 471] width 14 height 14
click at [615, 706] on button "Create incident" at bounding box center [600, 705] width 91 height 26
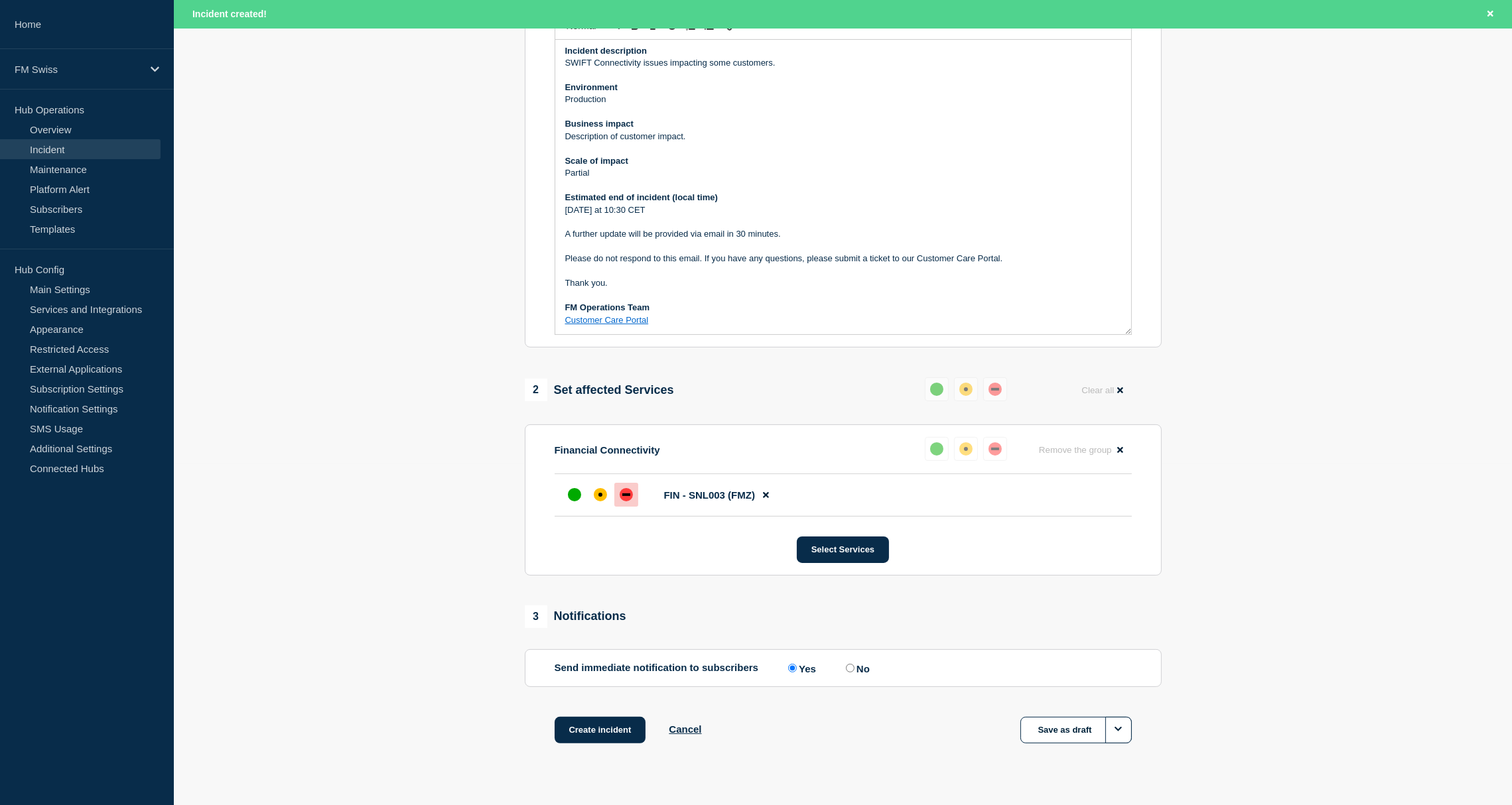
scroll to position [369, 0]
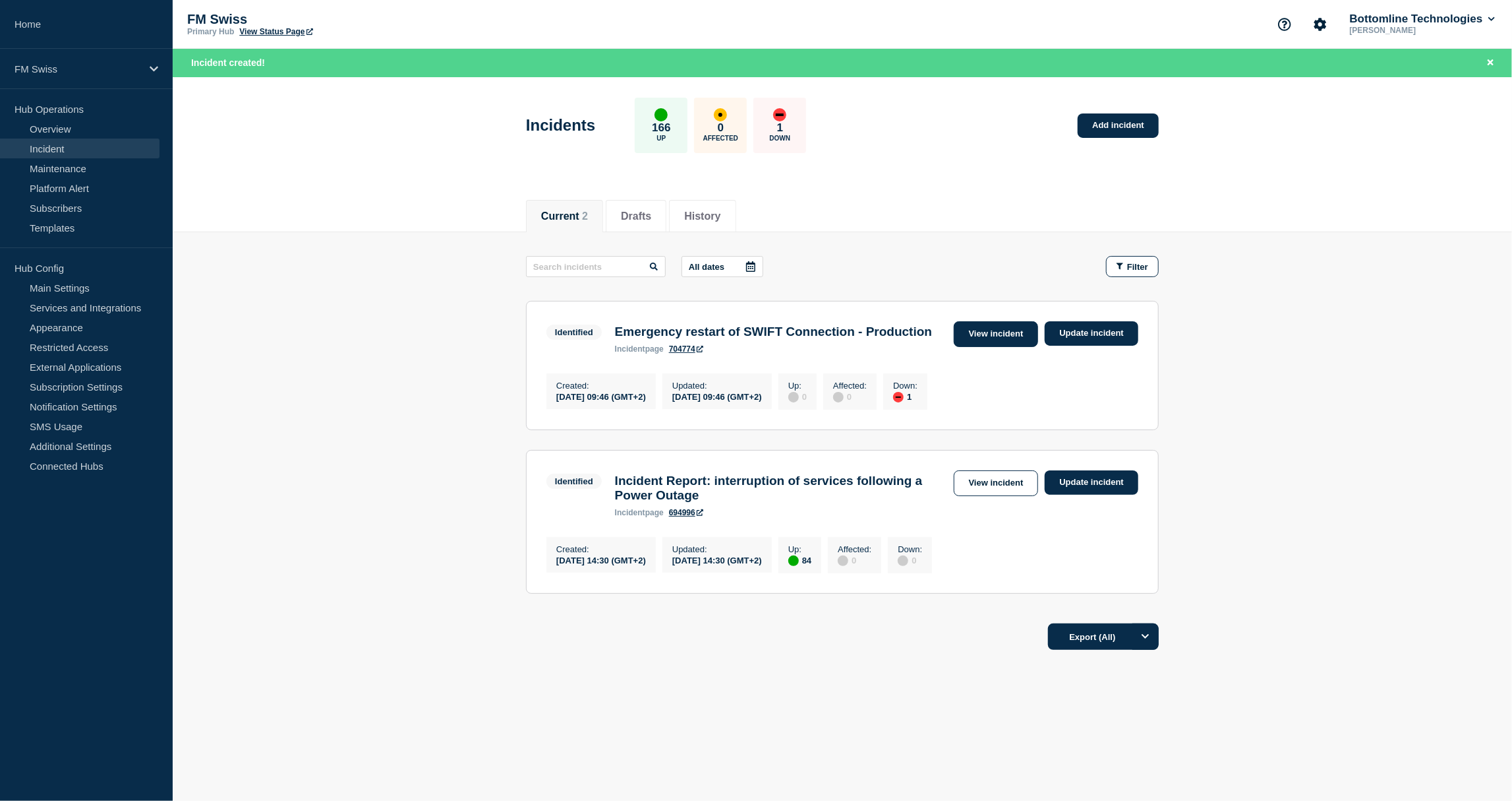
click at [996, 336] on link "View incident" at bounding box center [996, 334] width 85 height 25
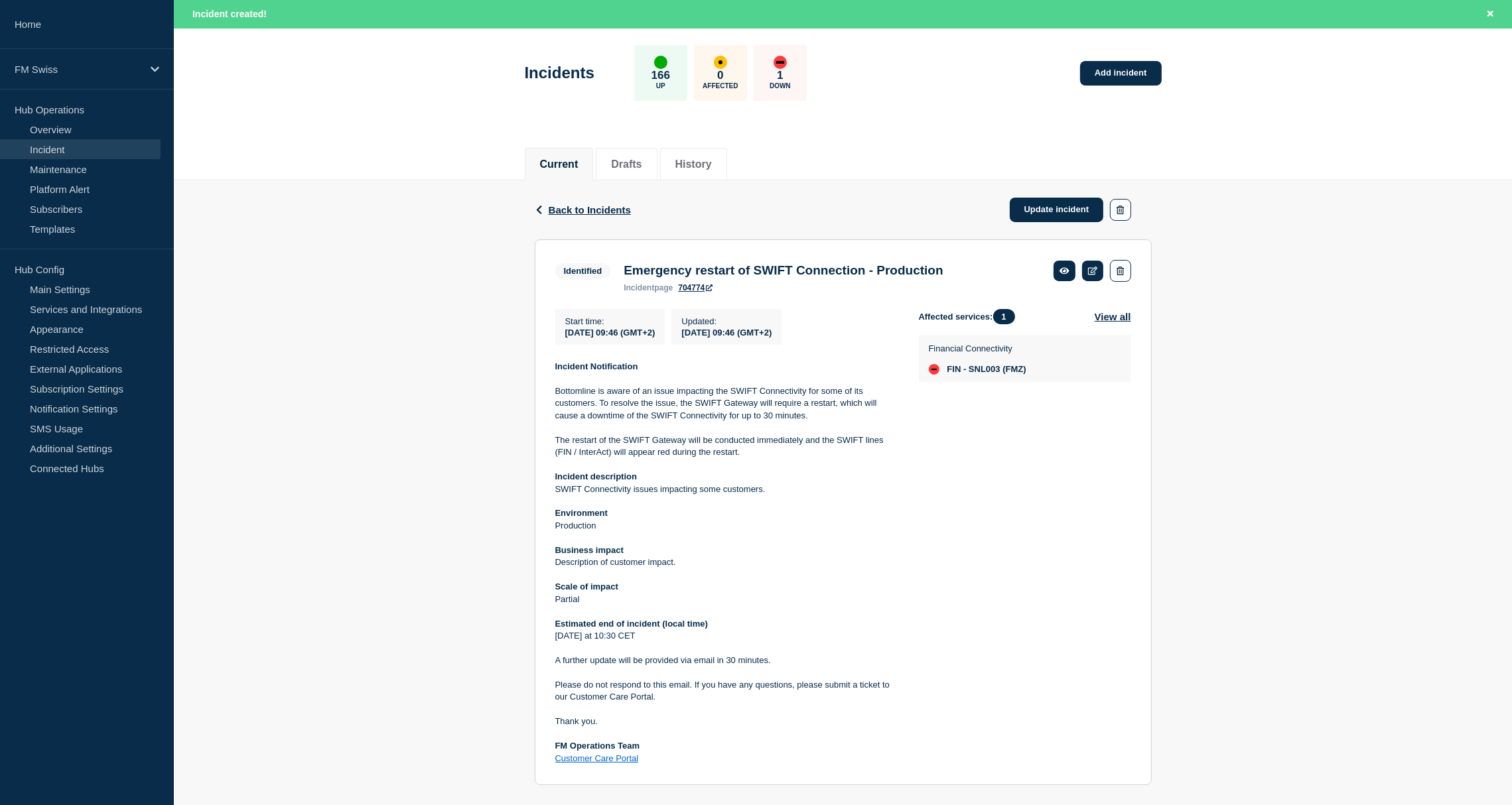
scroll to position [77, 0]
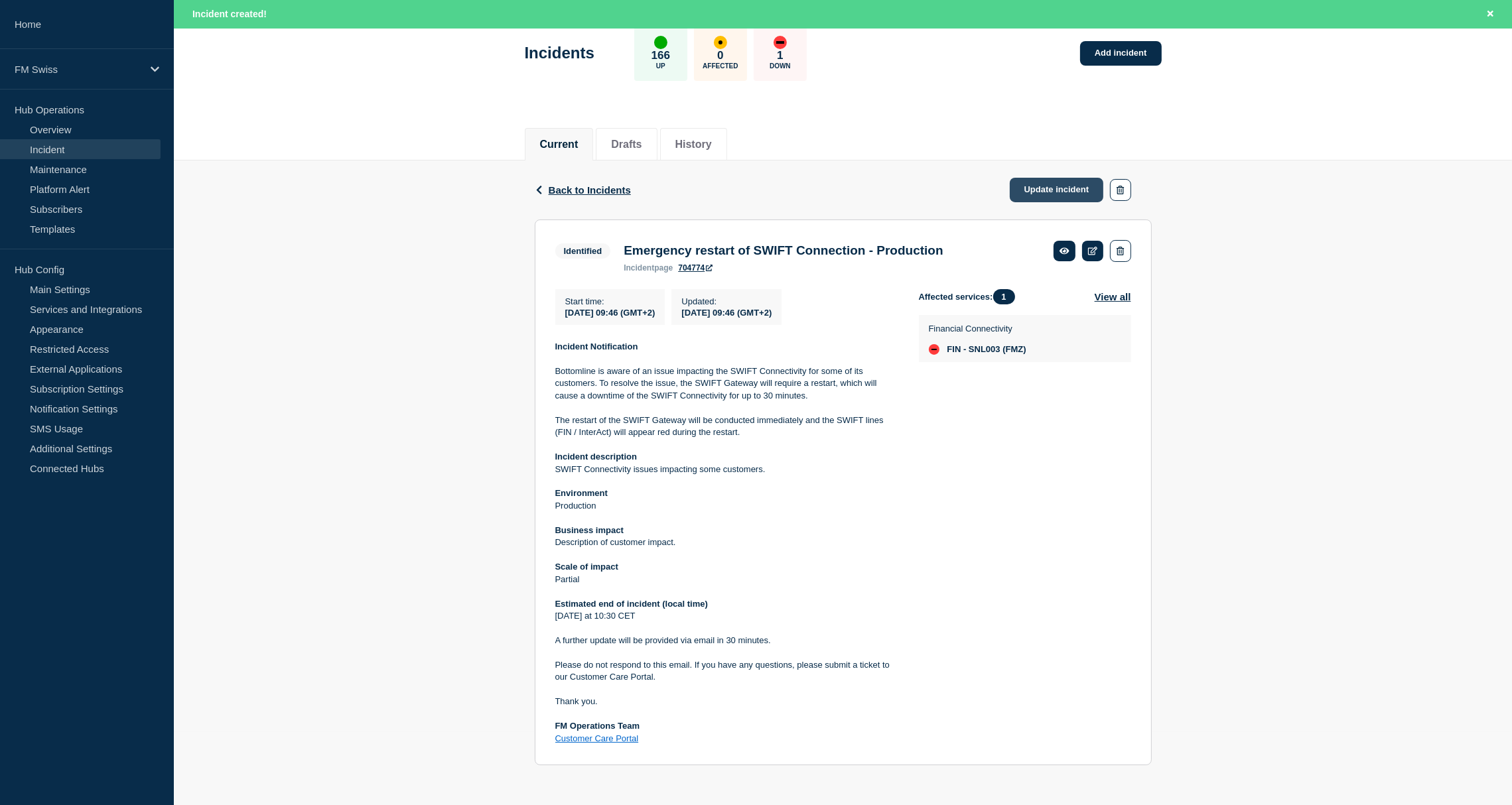
click at [1083, 192] on link "Update incident" at bounding box center [1056, 189] width 94 height 25
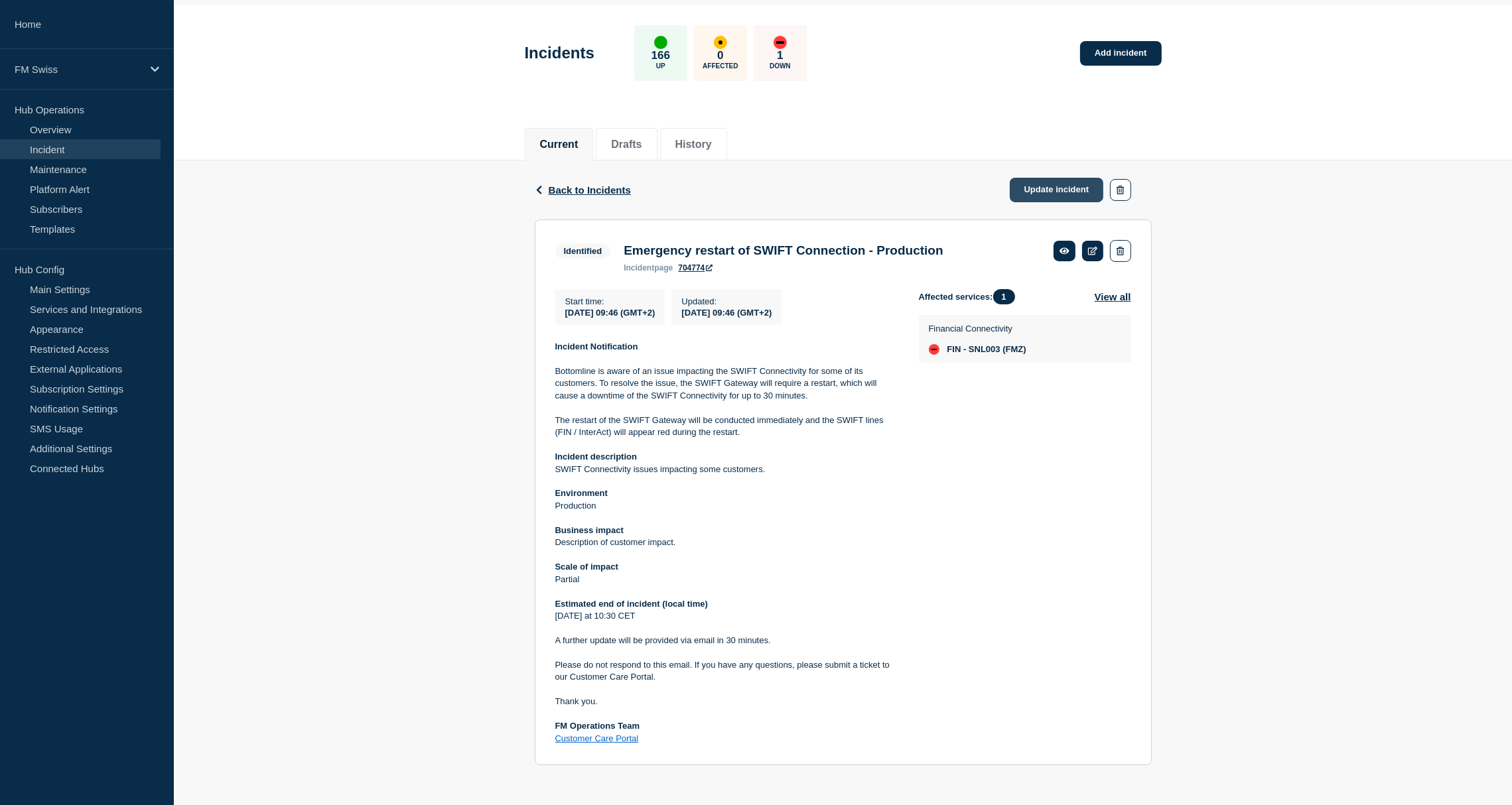
scroll to position [49, 0]
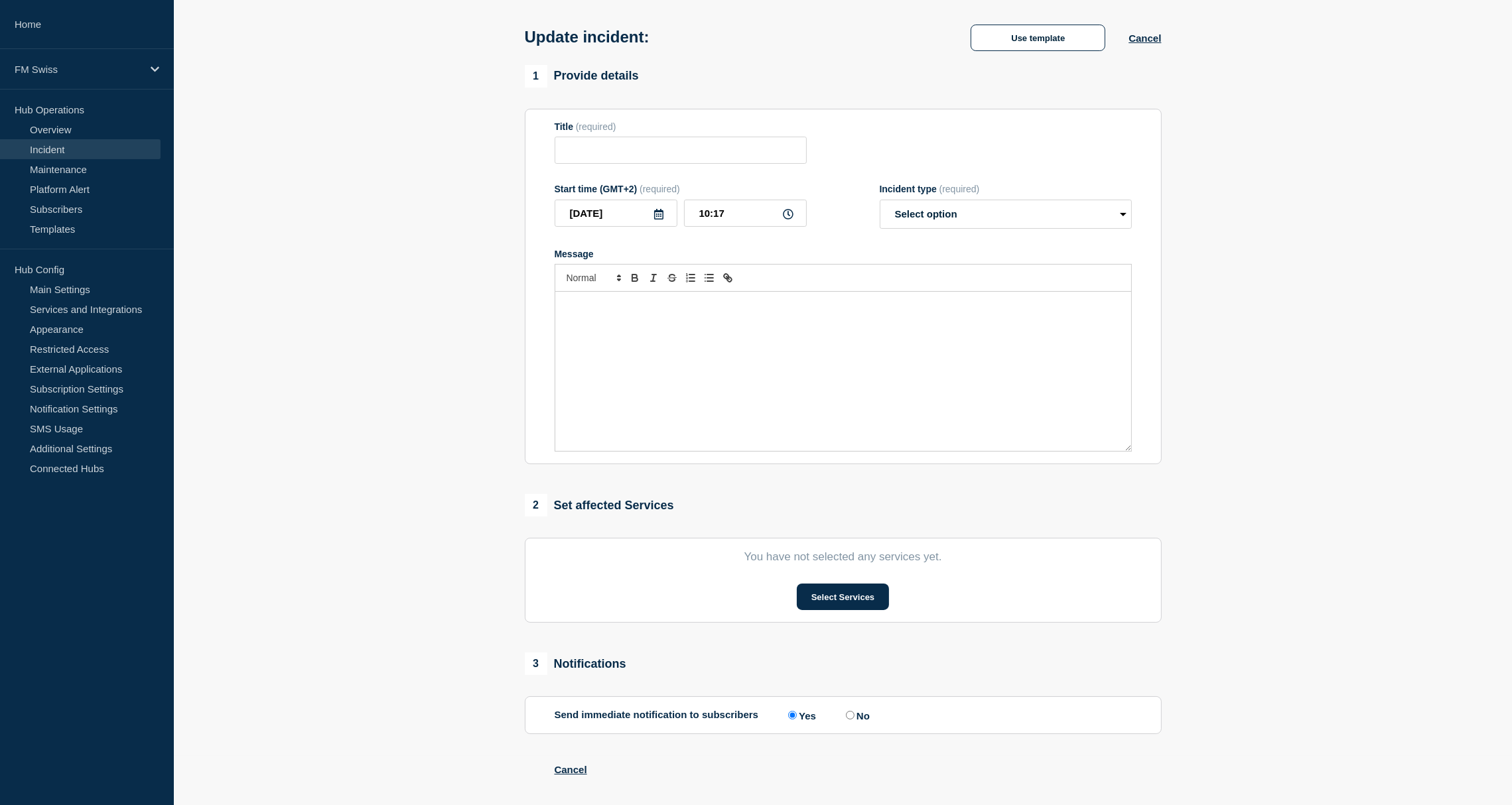
type input "Emergency restart of SWIFT Connection - Production"
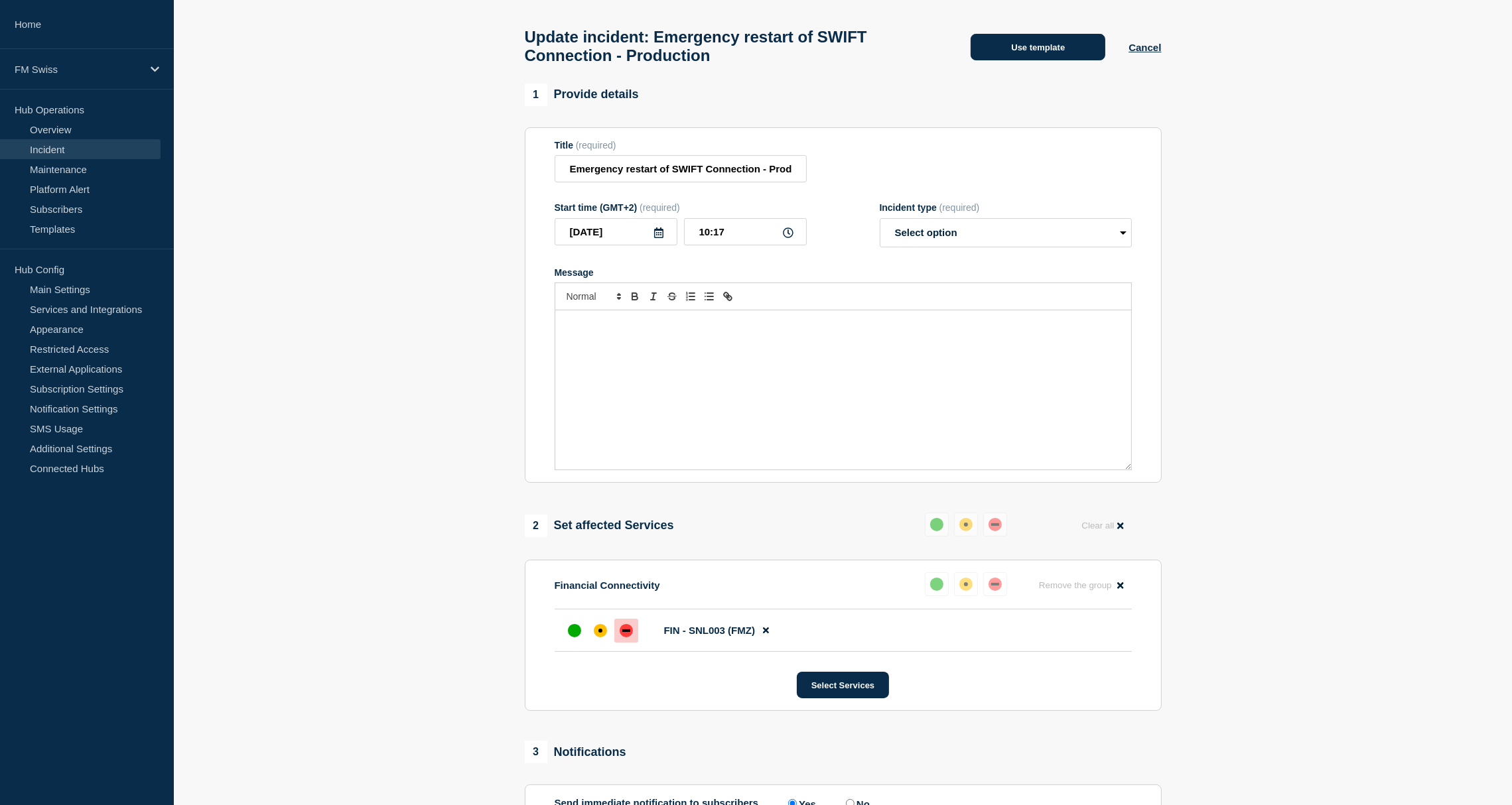
click at [1015, 56] on button "Use template" at bounding box center [1038, 47] width 135 height 26
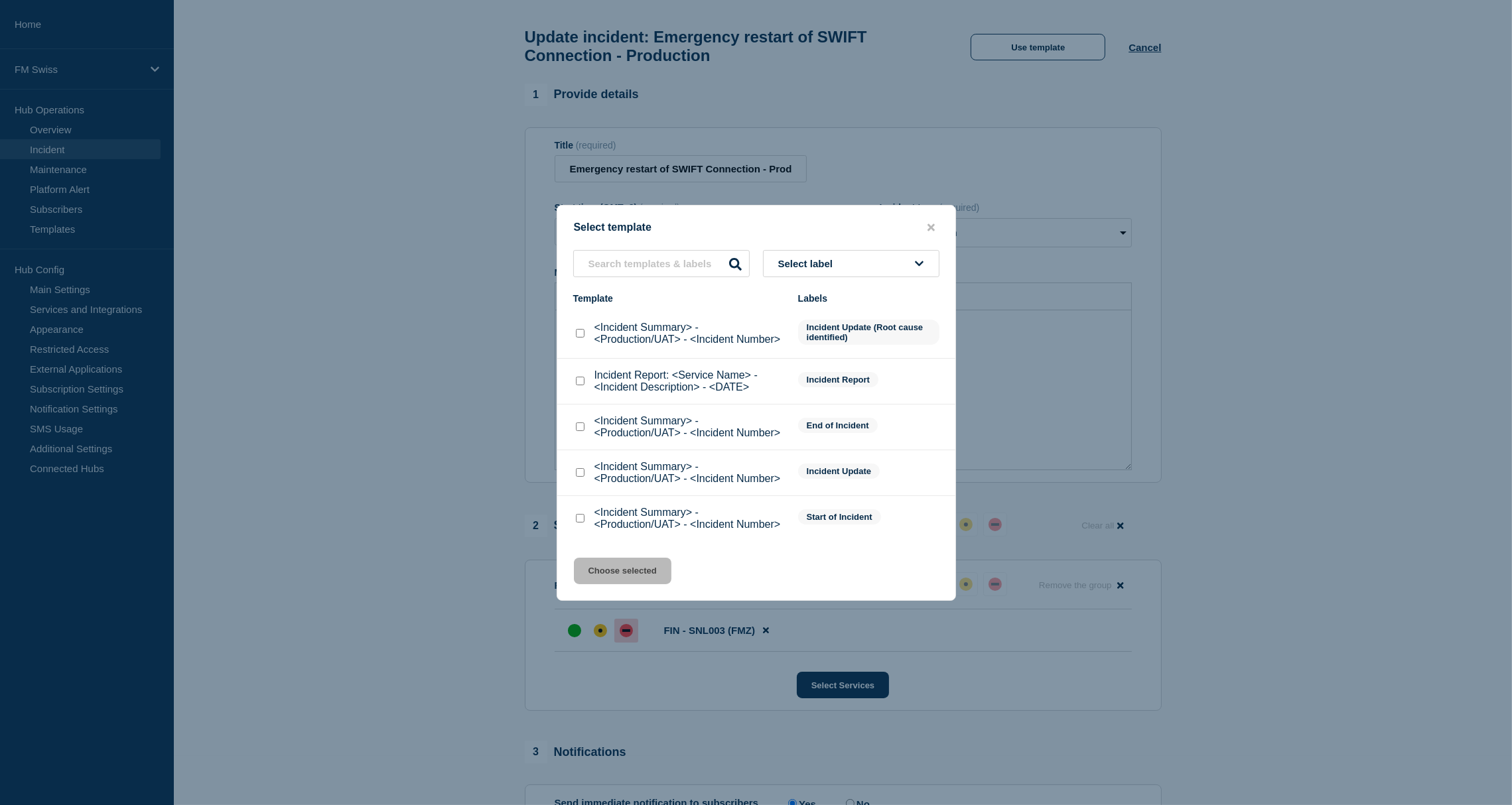
click at [580, 427] on input "<Incident Summary> - <Production/UAT> - <Incident Number> checkbox" at bounding box center [580, 426] width 9 height 9
checkbox input "true"
click at [621, 576] on button "Choose selected" at bounding box center [622, 570] width 97 height 26
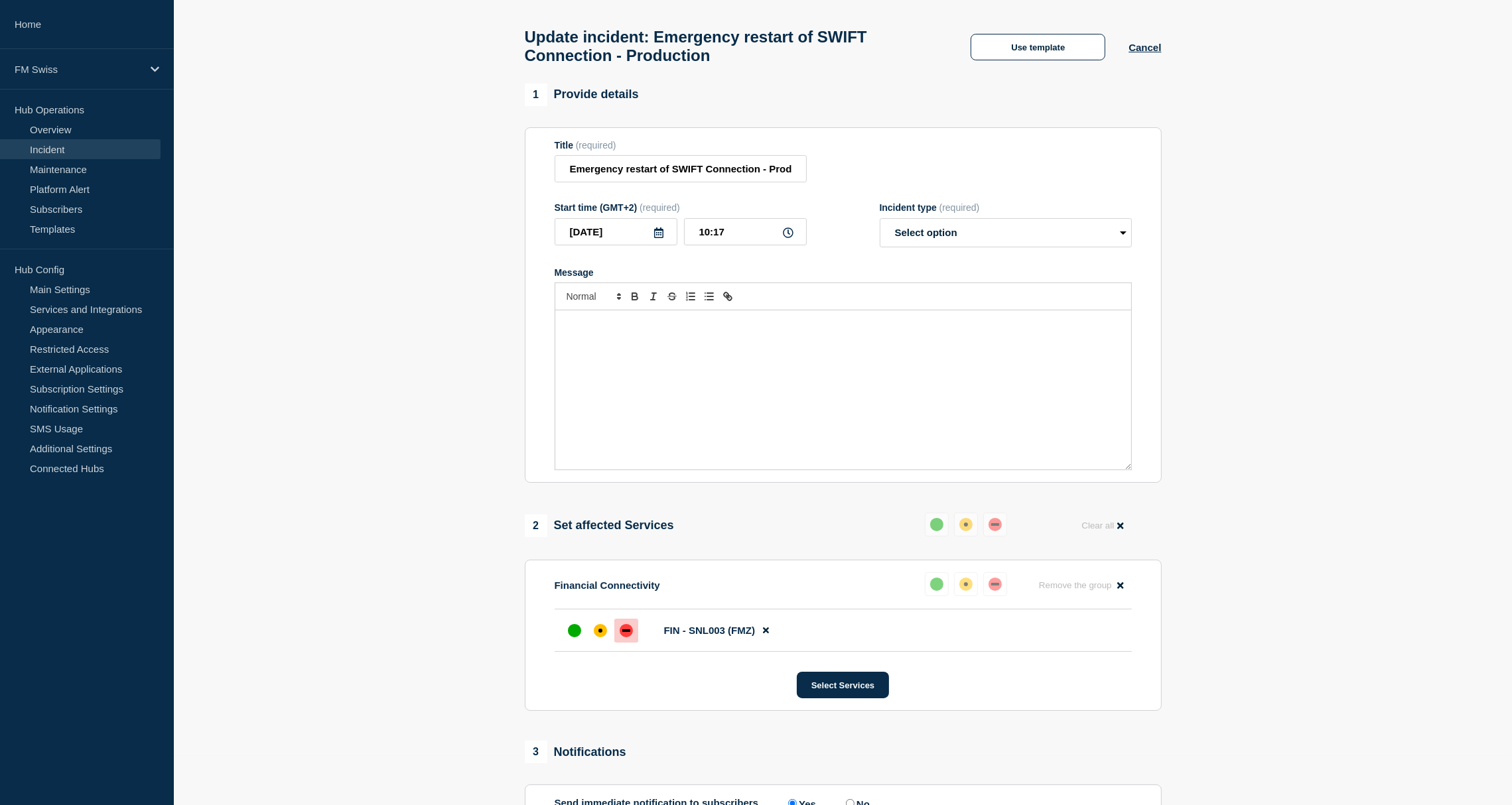
select select "resolved"
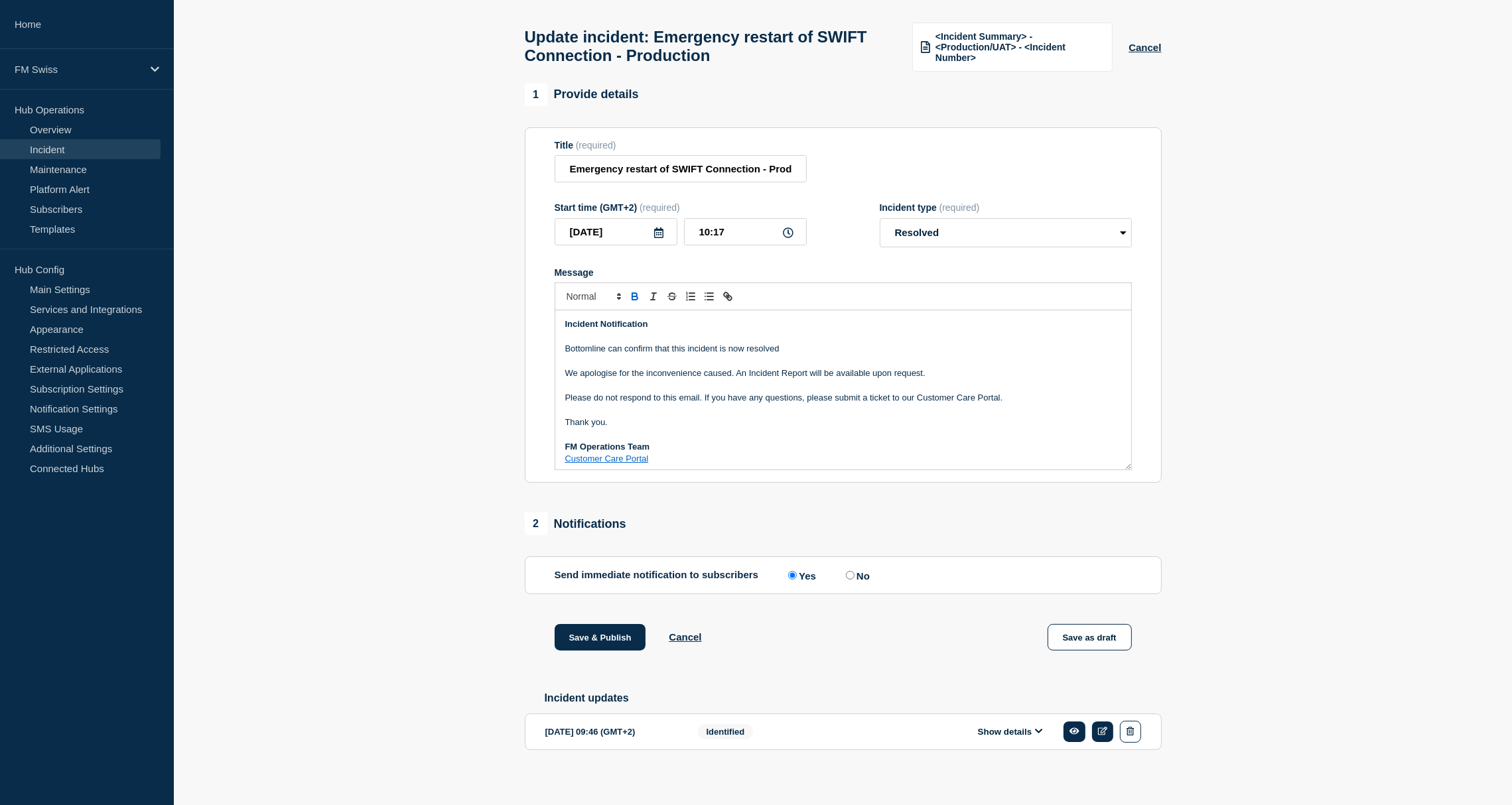
click at [703, 355] on p "Bottomline can confirm that this incident is now resolved" at bounding box center [842, 349] width 555 height 12
click at [706, 355] on p "Bottomline can confirm that this incident is now resolved" at bounding box center [842, 349] width 555 height 12
click at [797, 355] on p "Bottomline can confirm that this incident is now resolved" at bounding box center [842, 349] width 555 height 12
click at [1204, 485] on section "1 Provide details Title (required) Emergency restart of SWIFT Connection - Prod…" at bounding box center [843, 437] width 1338 height 708
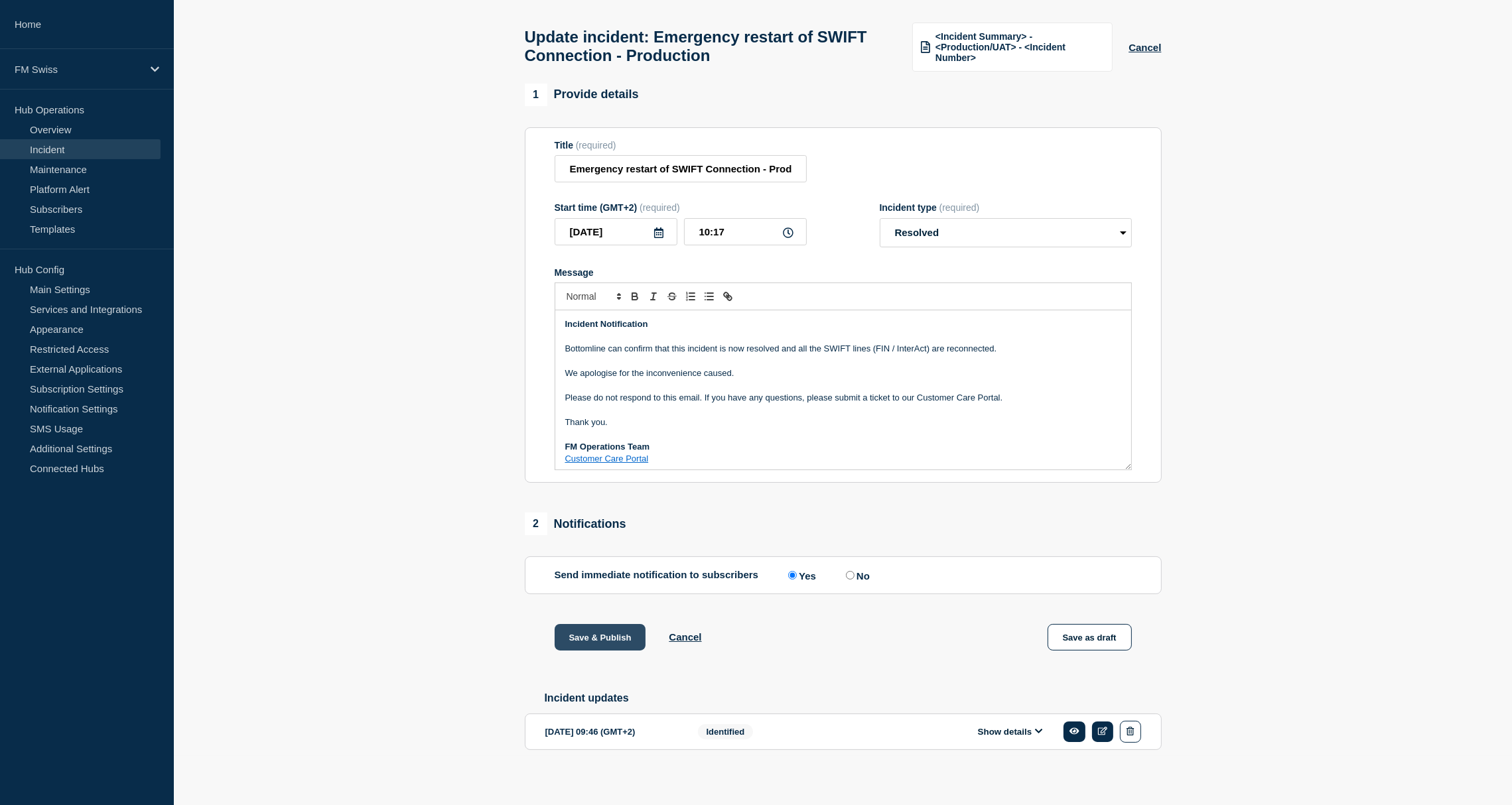
click at [605, 651] on button "Save & Publish" at bounding box center [600, 637] width 91 height 26
